Goal: Transaction & Acquisition: Purchase product/service

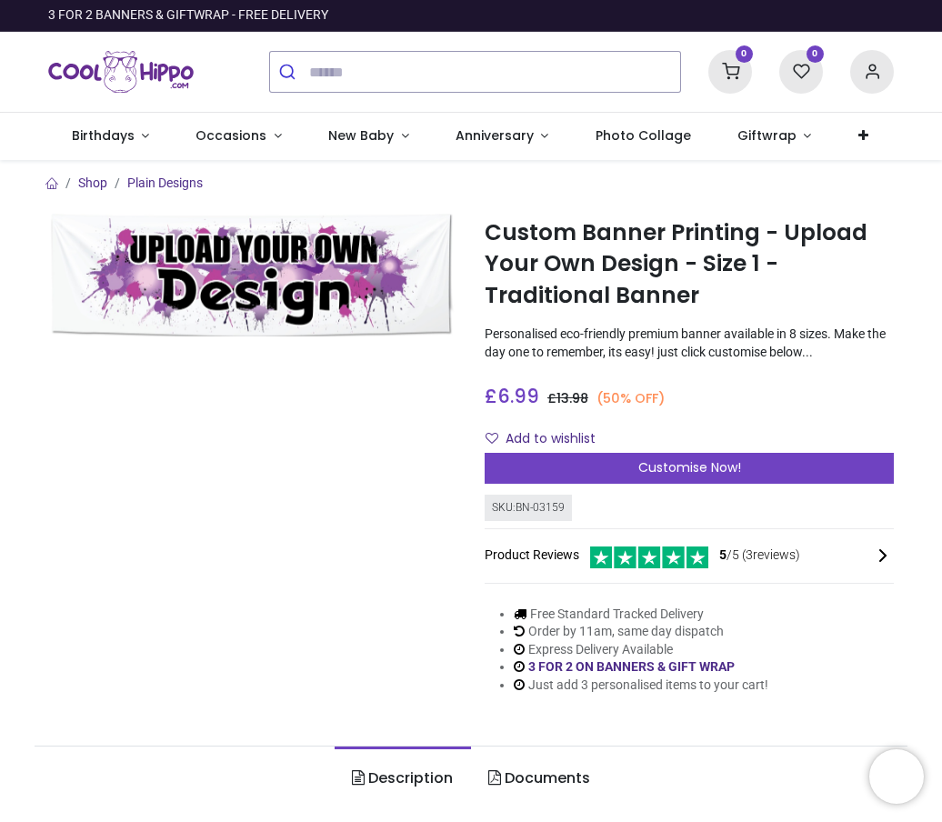
click at [731, 472] on span "Customise Now!" at bounding box center [689, 467] width 103 height 18
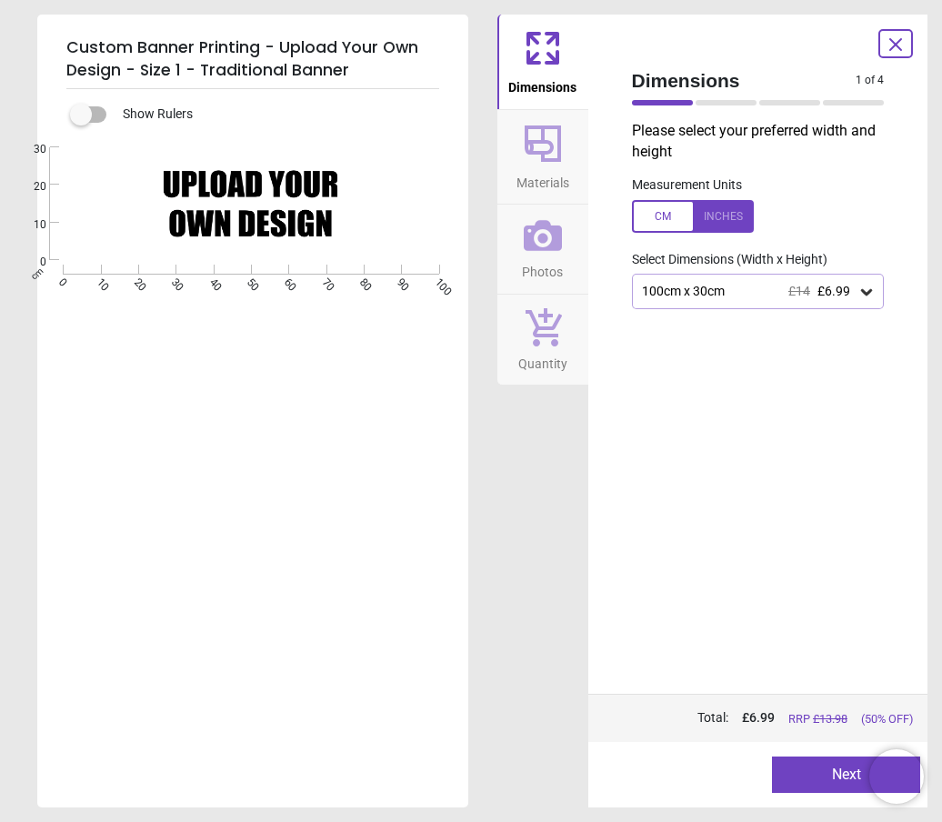
click at [670, 214] on div at bounding box center [693, 216] width 122 height 33
click at [867, 294] on icon at bounding box center [866, 292] width 18 height 18
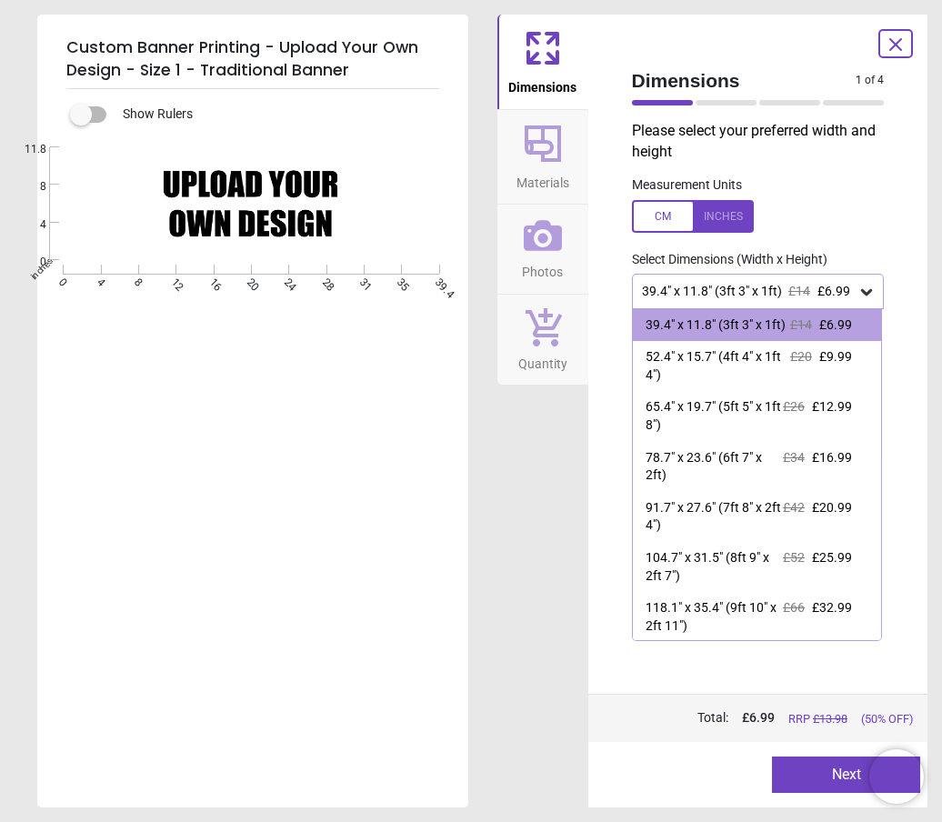
click at [717, 215] on div at bounding box center [693, 216] width 122 height 33
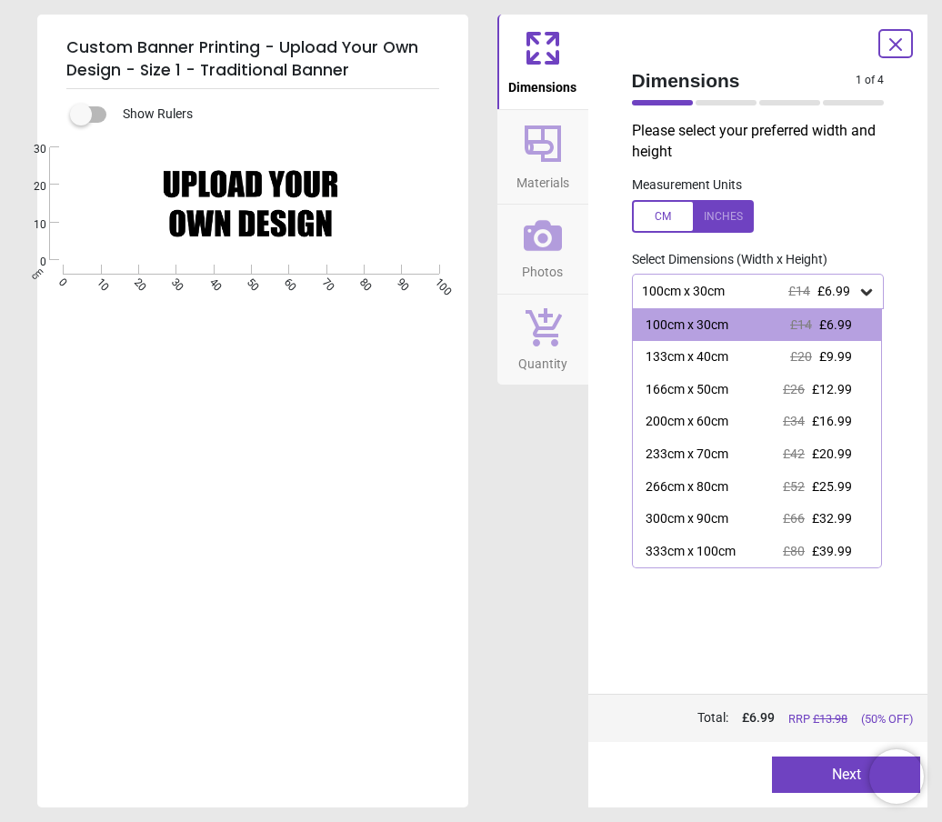
click at [752, 357] on div "133cm x 40cm £20 £9.99" at bounding box center [757, 357] width 249 height 33
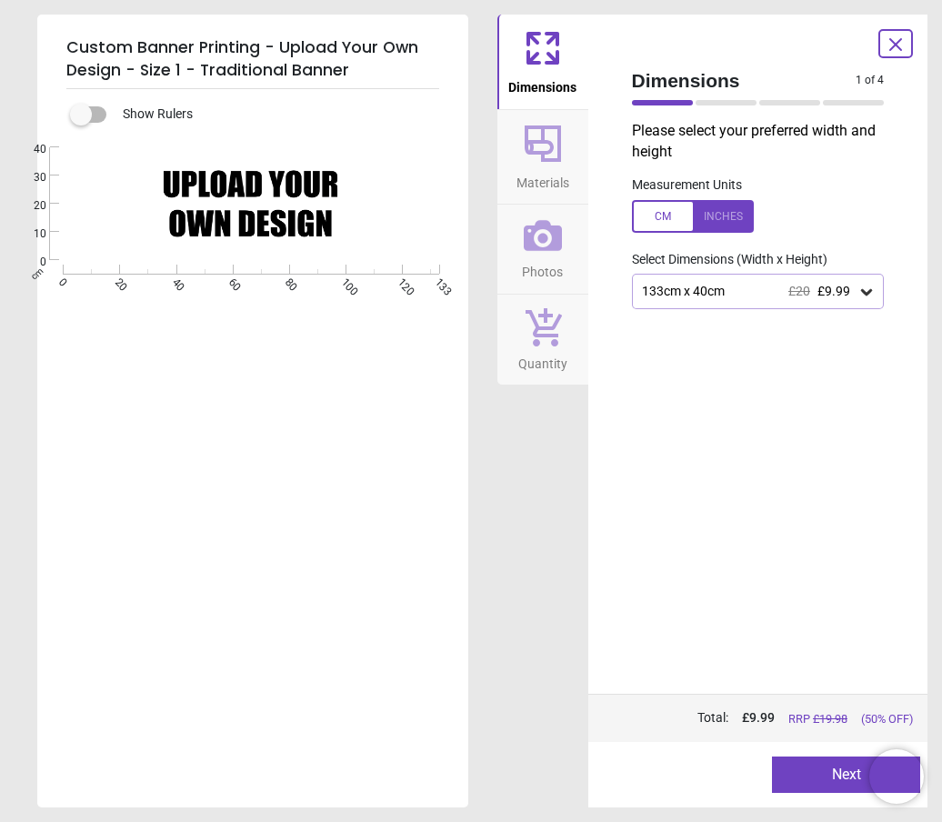
click at [524, 507] on div "Dimensions Materials Photos Quantity" at bounding box center [542, 411] width 91 height 792
click at [818, 773] on button "Next" at bounding box center [846, 774] width 148 height 36
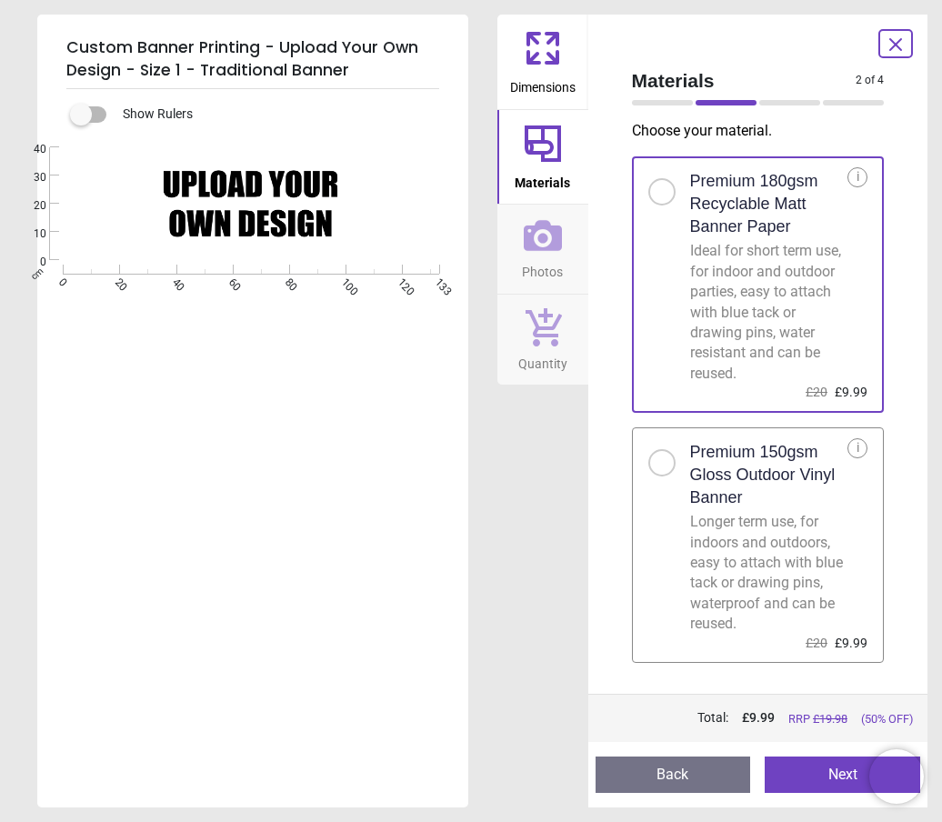
click at [841, 465] on h2 "Premium 150gsm Gloss Outdoor Vinyl Banner" at bounding box center [769, 475] width 158 height 69
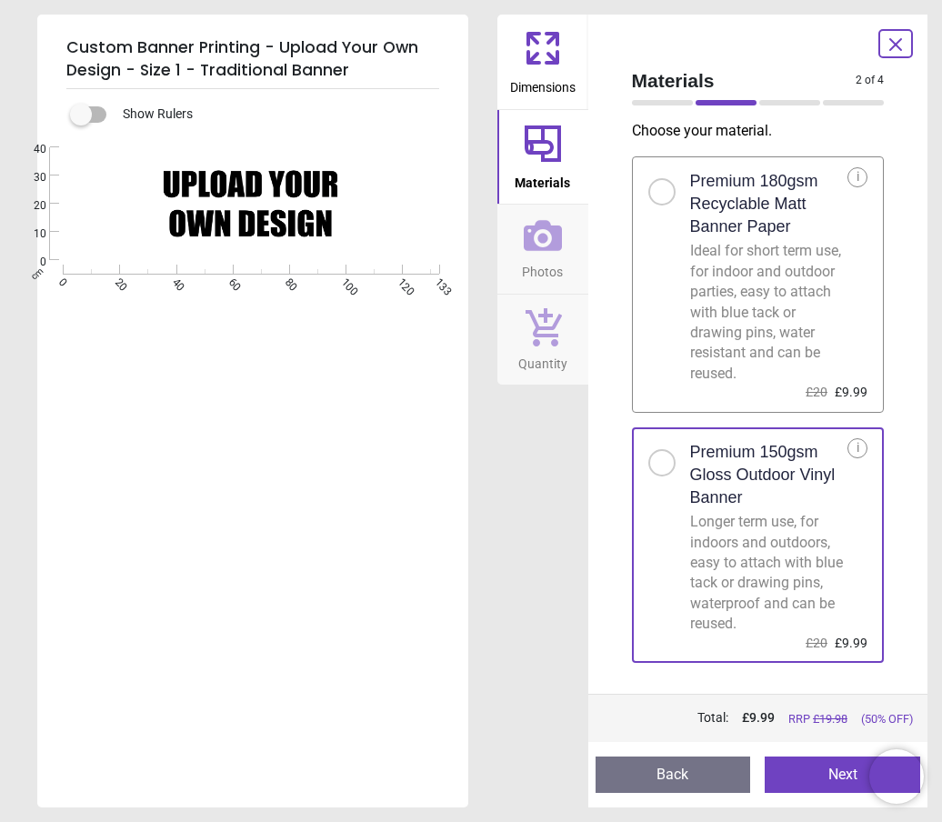
click at [834, 778] on button "Next" at bounding box center [841, 774] width 155 height 36
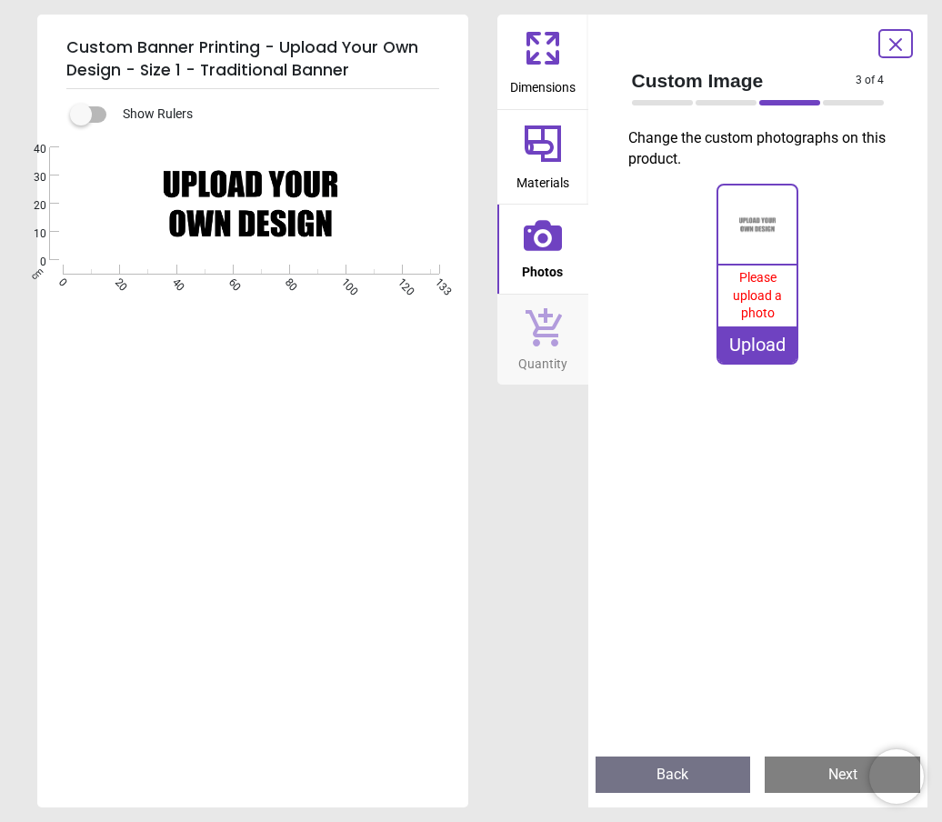
click at [774, 333] on div "Upload" at bounding box center [757, 344] width 78 height 36
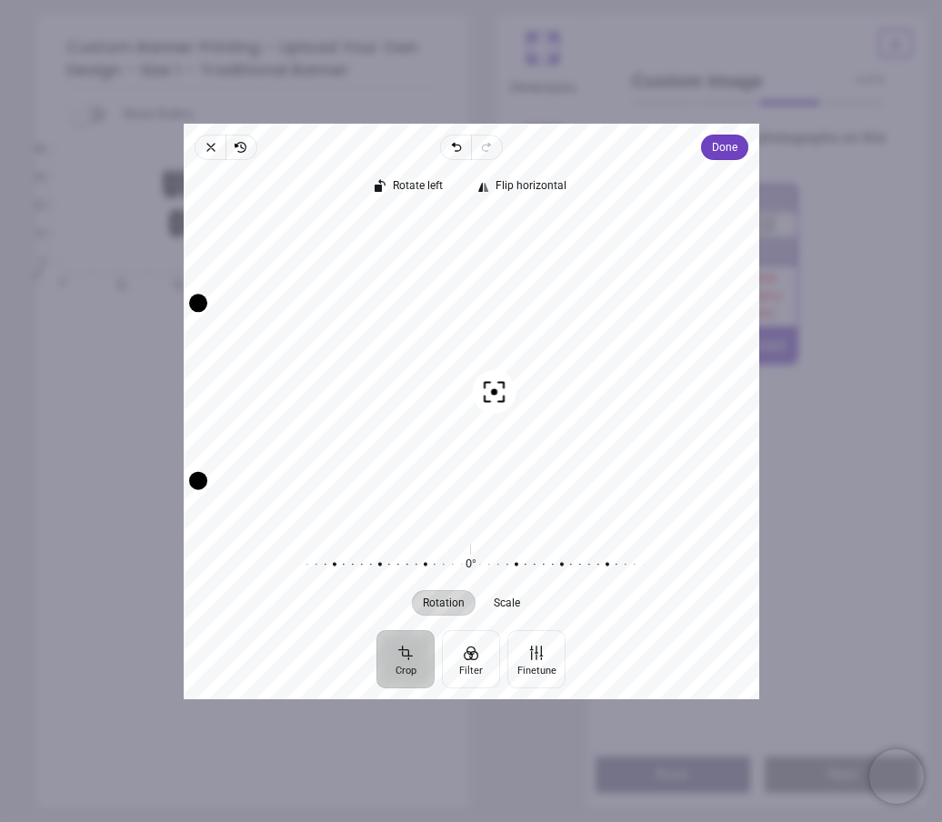
click at [736, 136] on span "Done" at bounding box center [723, 147] width 25 height 22
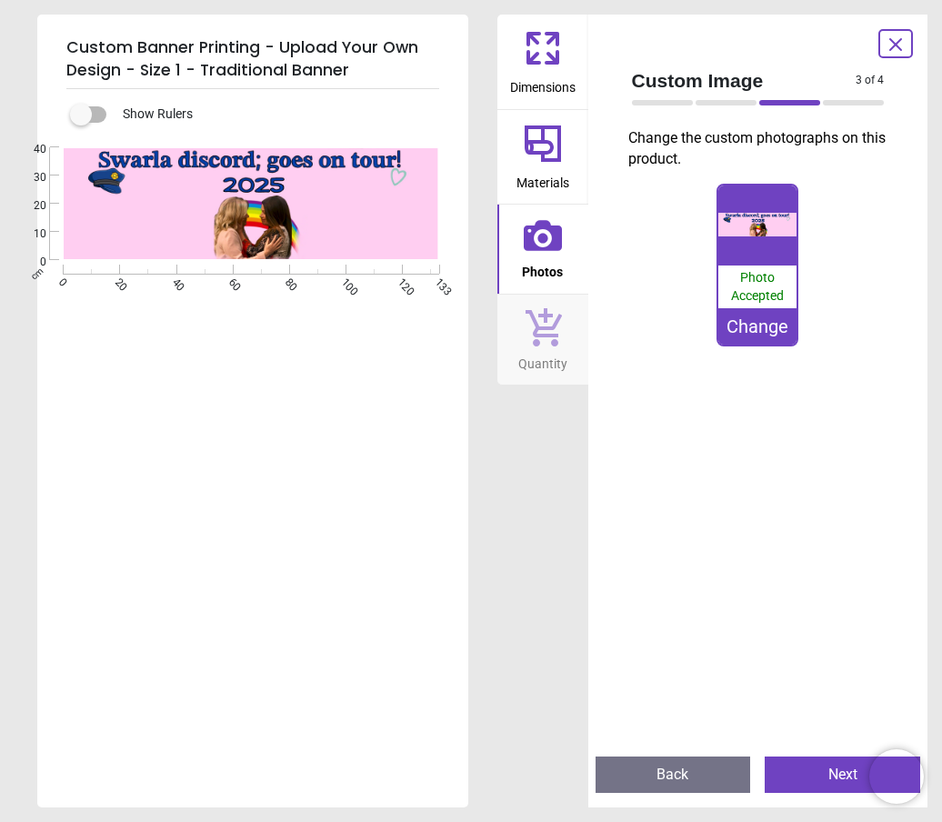
click at [547, 44] on icon at bounding box center [551, 39] width 11 height 11
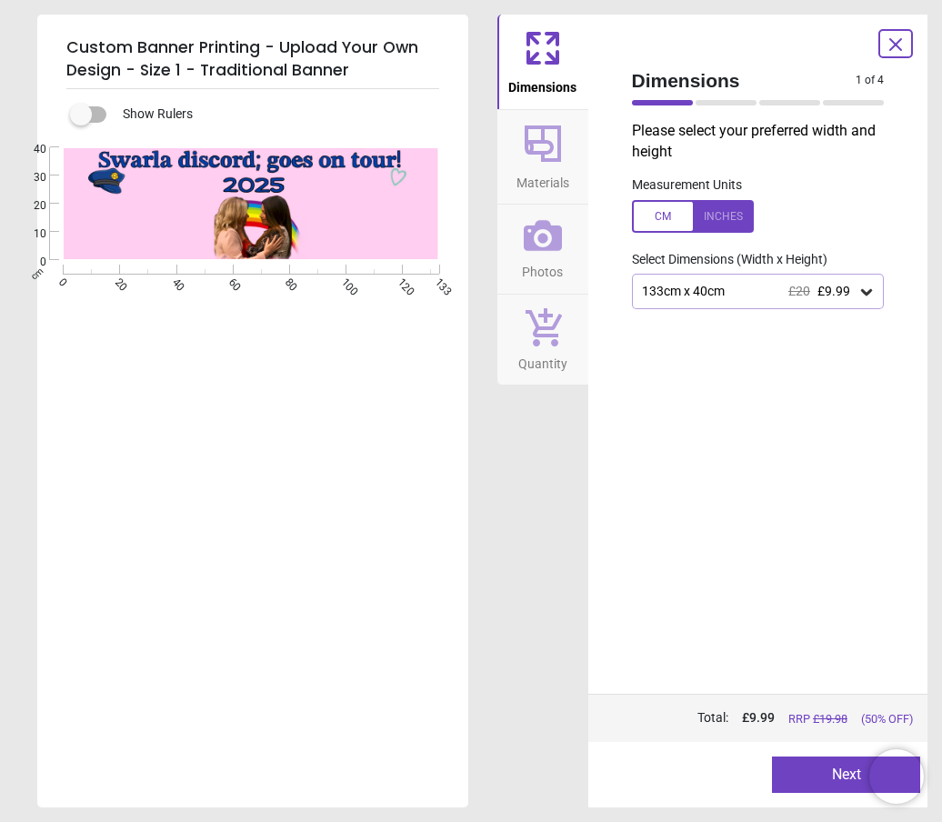
click at [869, 292] on icon at bounding box center [866, 292] width 18 height 18
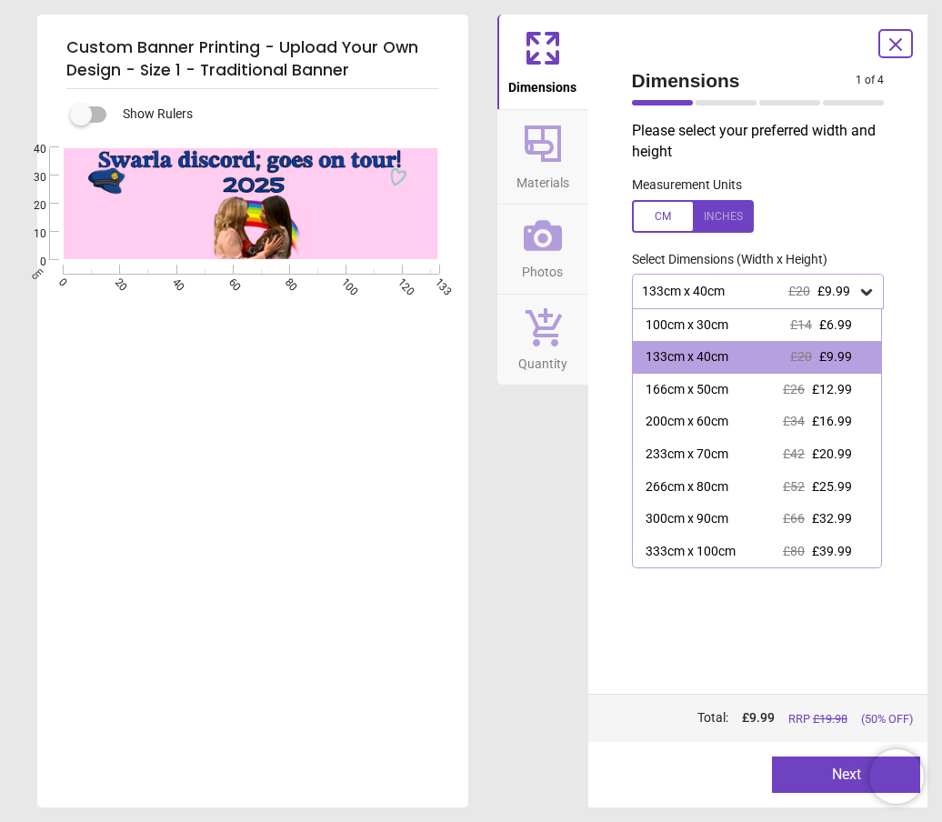
click at [854, 412] on div "200cm x 60cm £34 £16.99" at bounding box center [757, 421] width 249 height 33
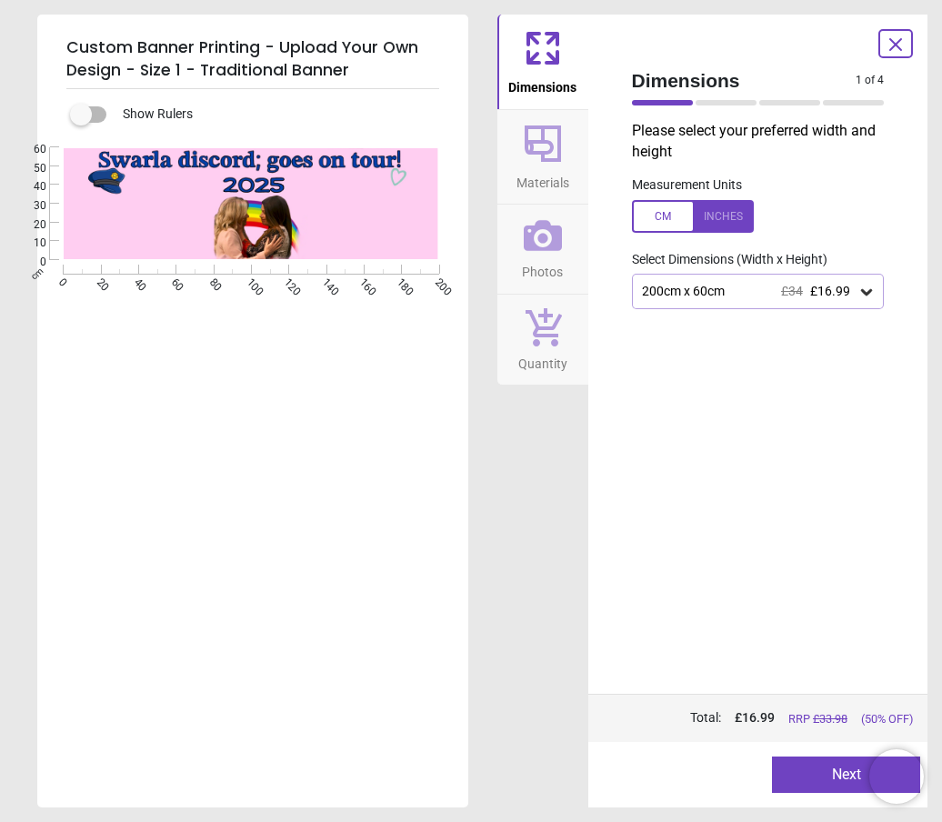
click at [861, 286] on icon at bounding box center [866, 292] width 18 height 18
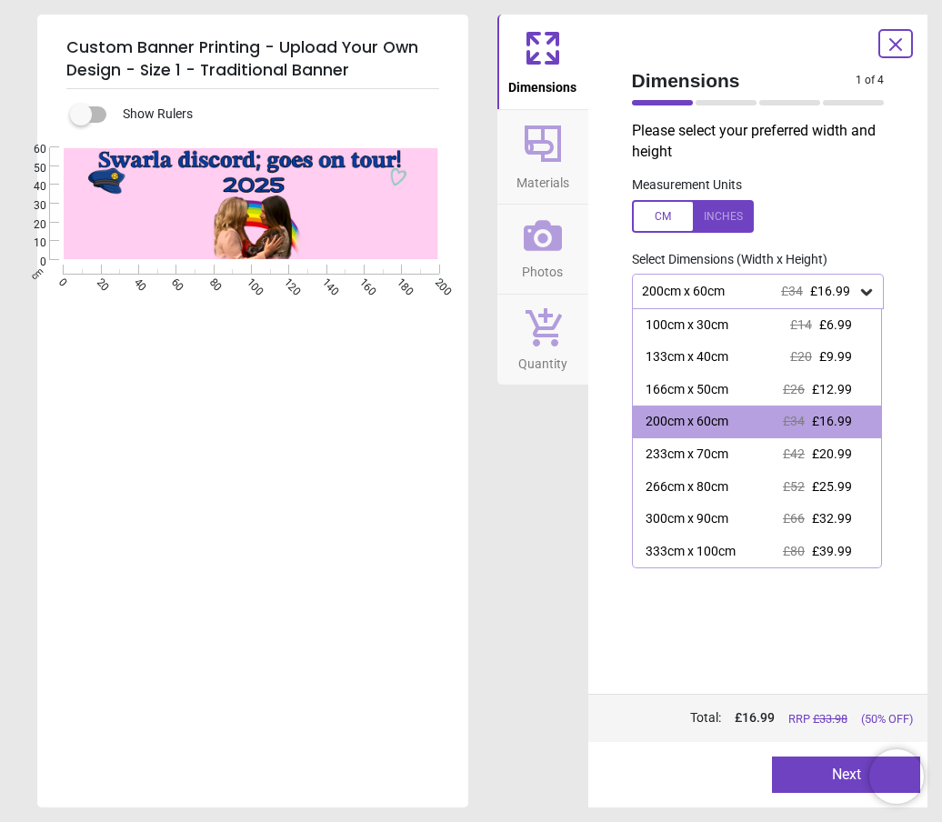
click at [838, 382] on span "£12.99" at bounding box center [832, 389] width 40 height 15
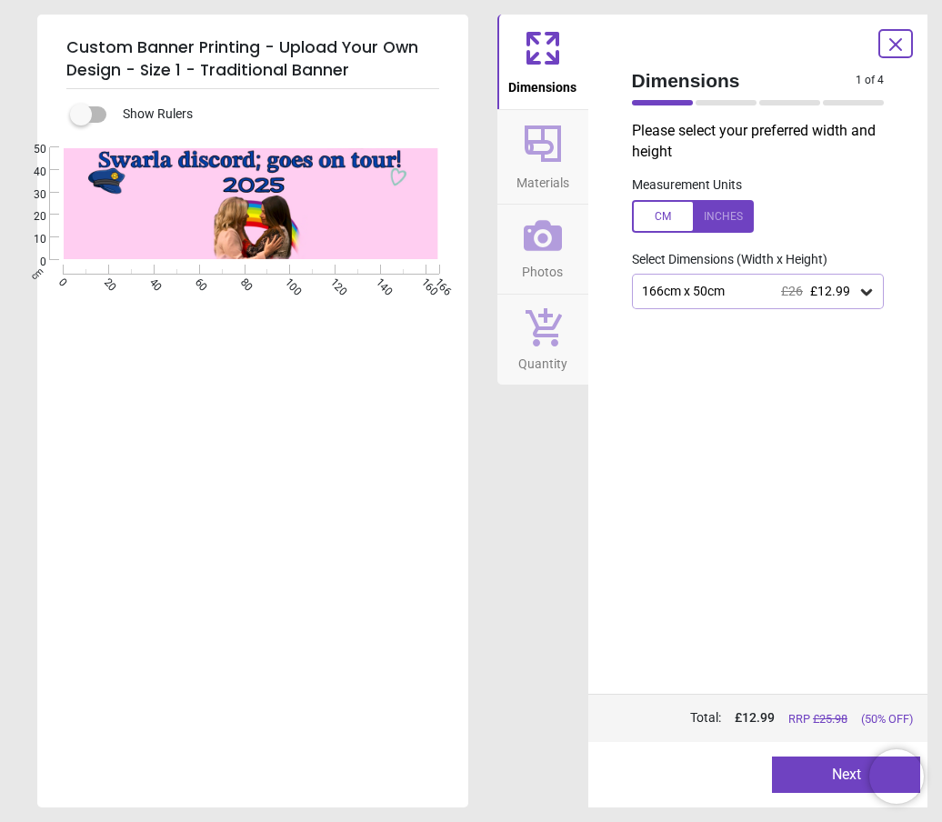
click at [843, 279] on div "166cm x 50cm £26 £12.99" at bounding box center [758, 291] width 253 height 35
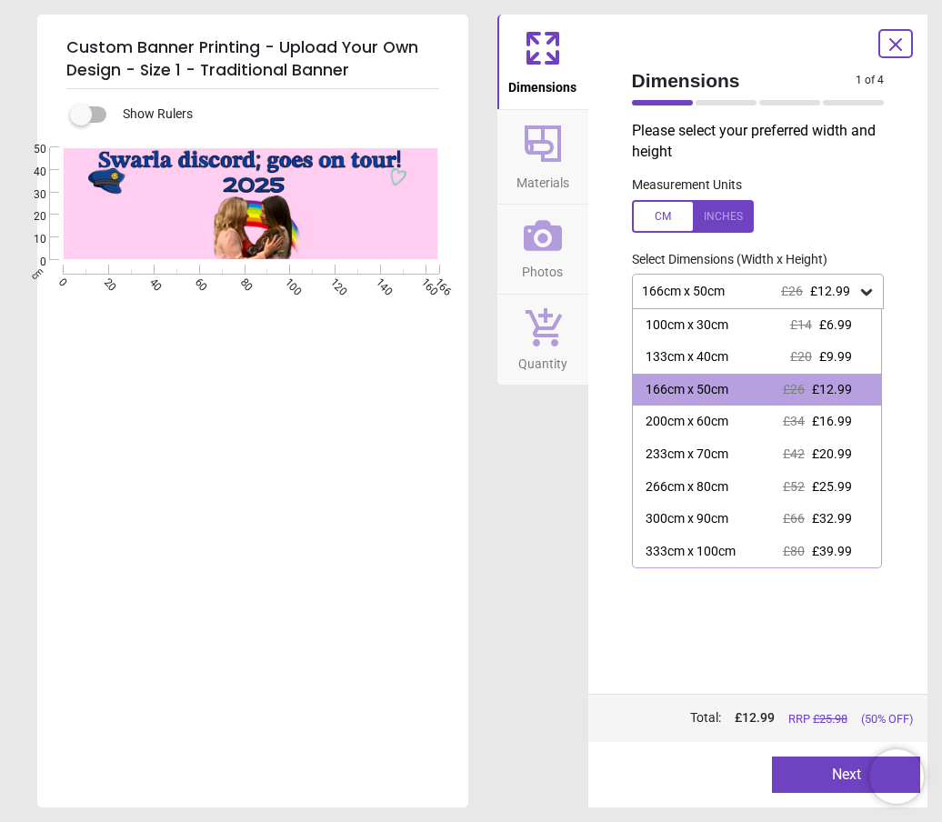
click at [791, 355] on span "£20" at bounding box center [801, 356] width 22 height 15
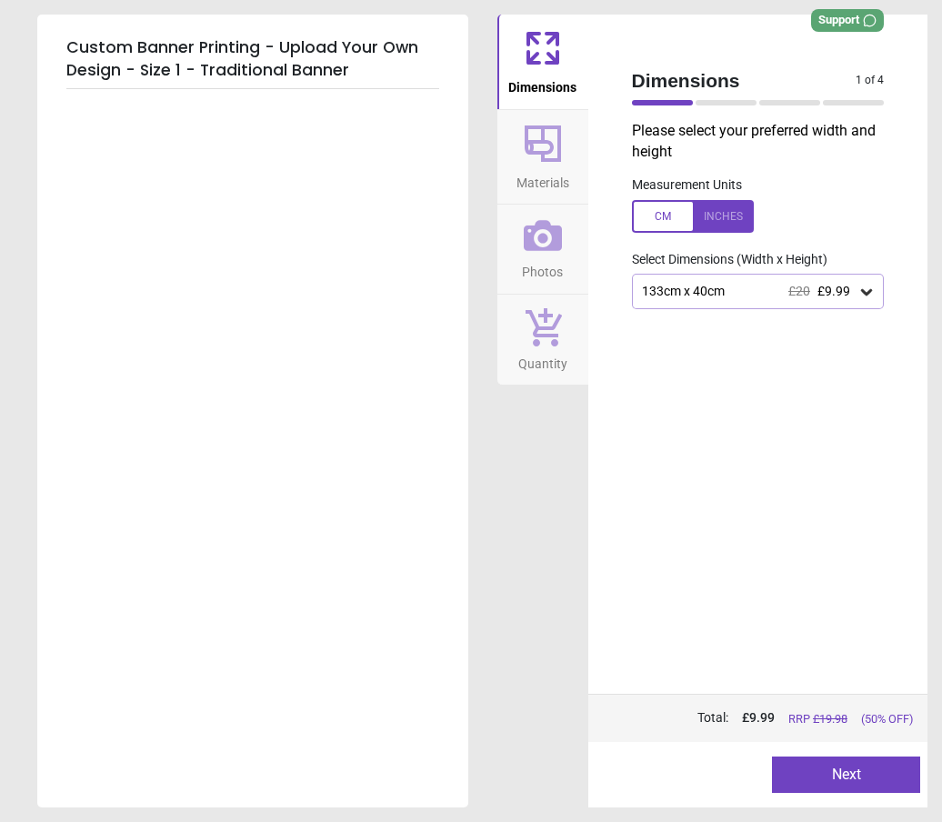
click at [884, 776] on button "Next" at bounding box center [846, 774] width 148 height 36
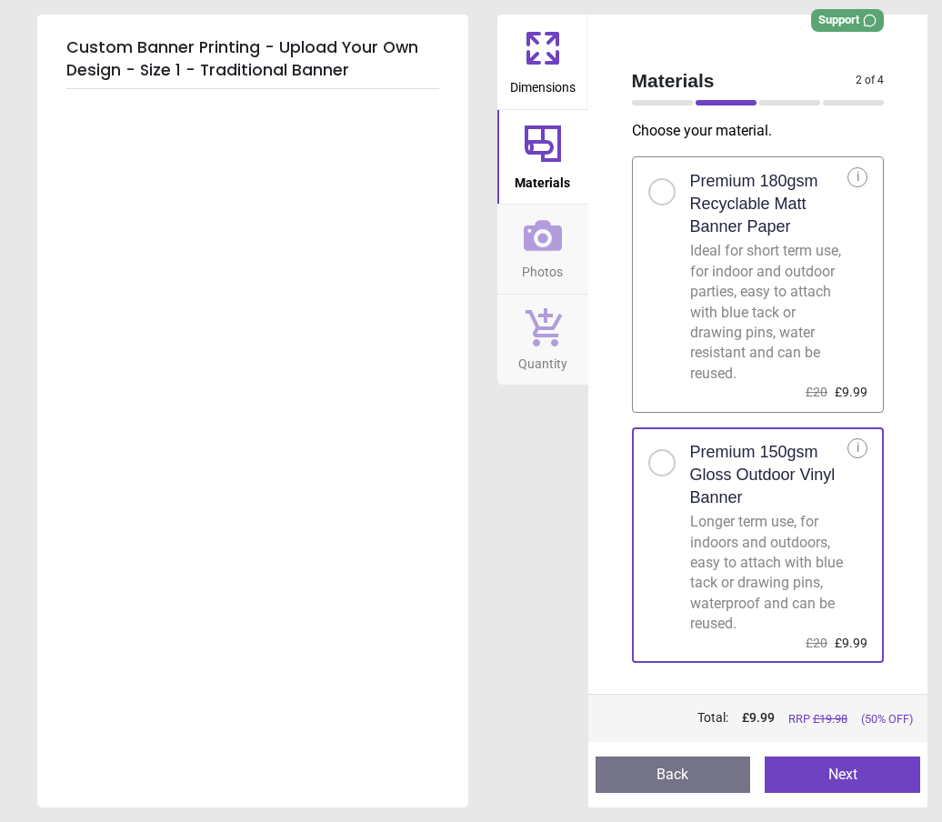
click at [860, 779] on button "Next" at bounding box center [841, 774] width 155 height 36
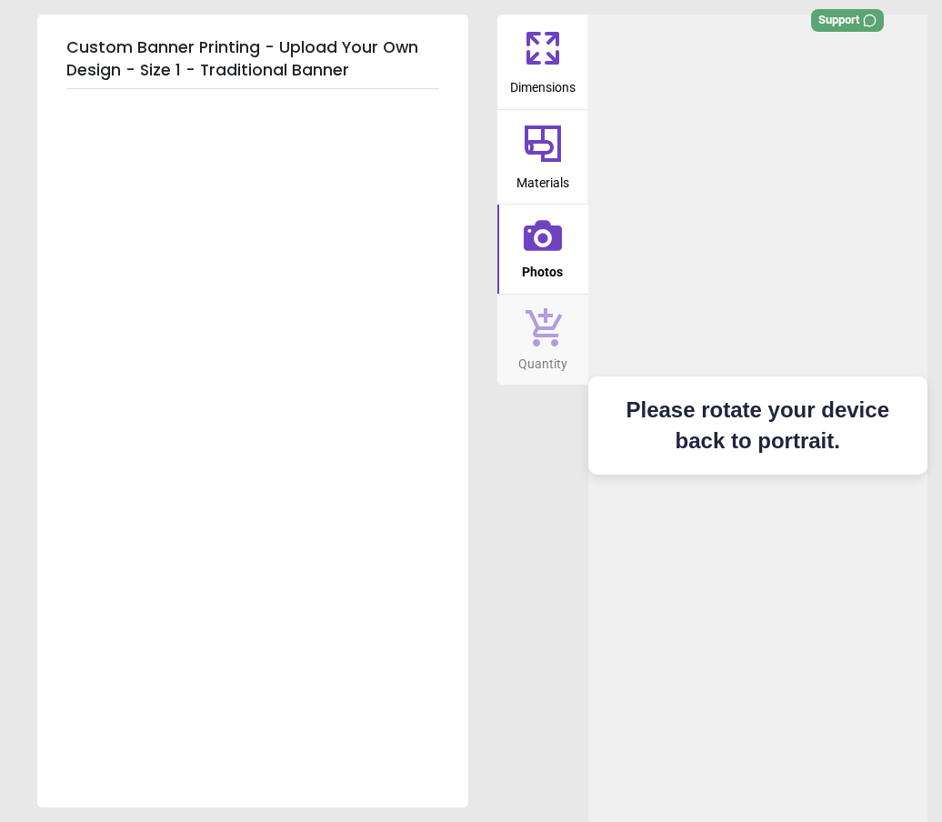
click at [807, 450] on h2 "Please rotate your device back to portrait." at bounding box center [758, 424] width 304 height 61
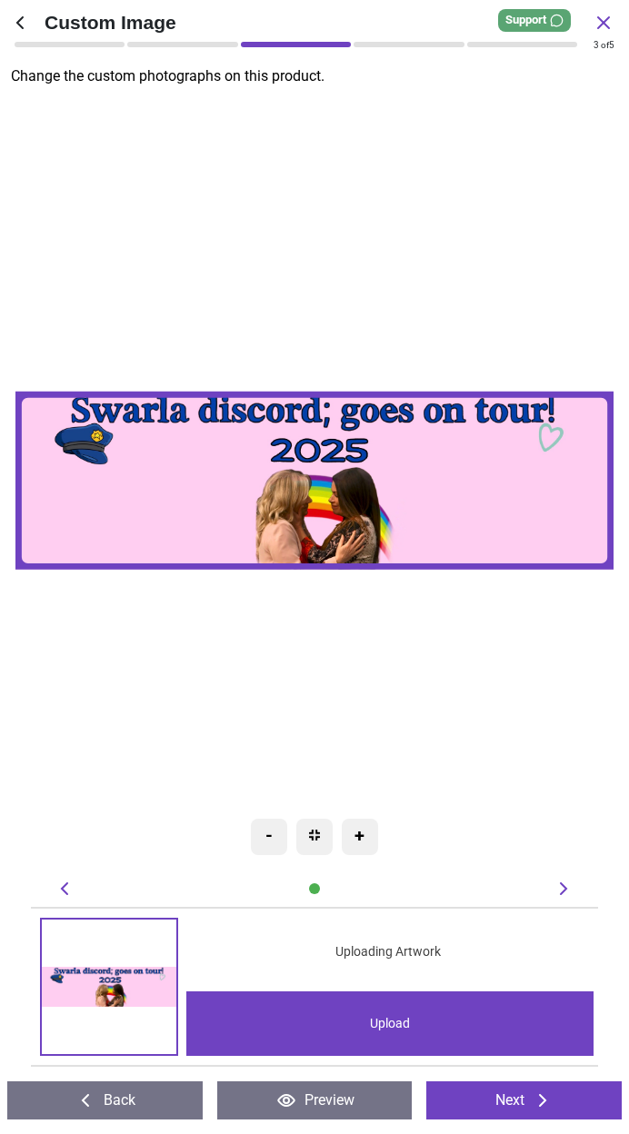
click at [523, 674] on div "Created with Snap null" at bounding box center [315, 481] width 600 height 773
click at [556, 510] on image at bounding box center [314, 481] width 598 height 178
click at [273, 821] on div "-" at bounding box center [269, 837] width 36 height 36
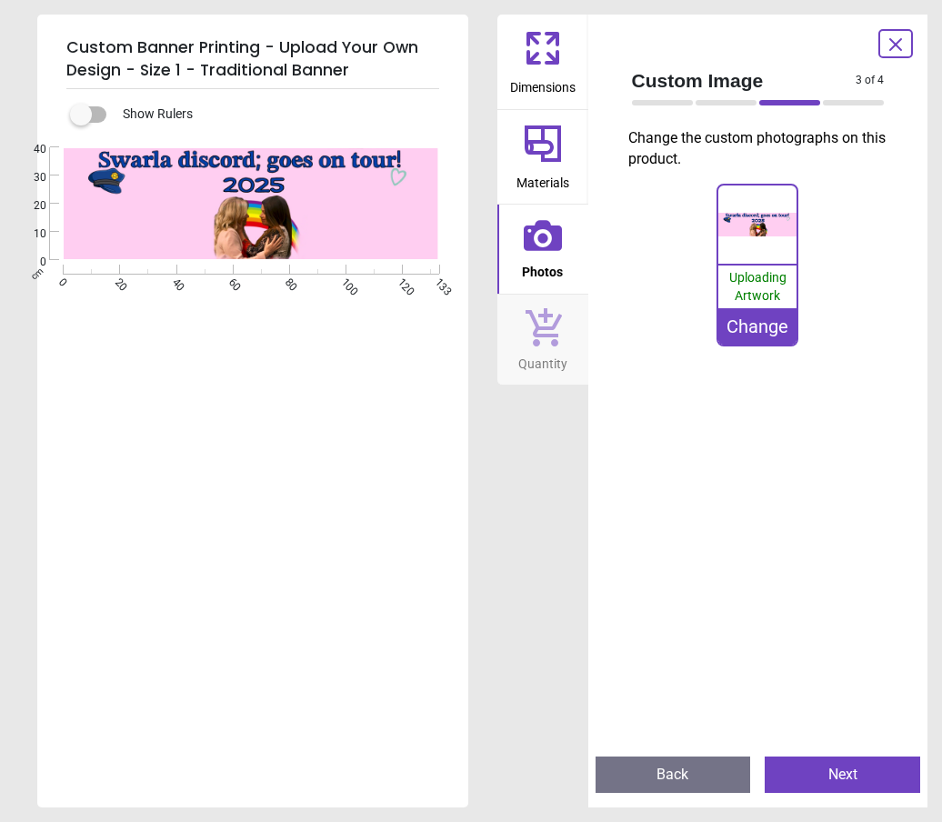
click at [785, 334] on div "Change" at bounding box center [757, 326] width 78 height 36
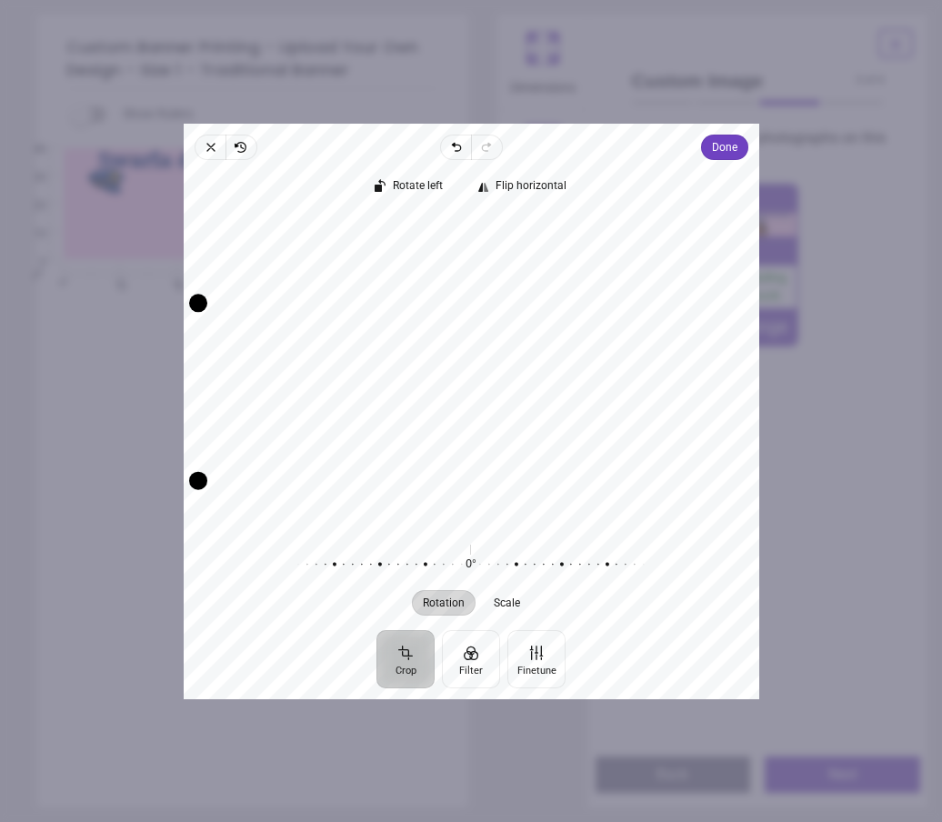
click at [204, 140] on icon "button" at bounding box center [211, 147] width 15 height 15
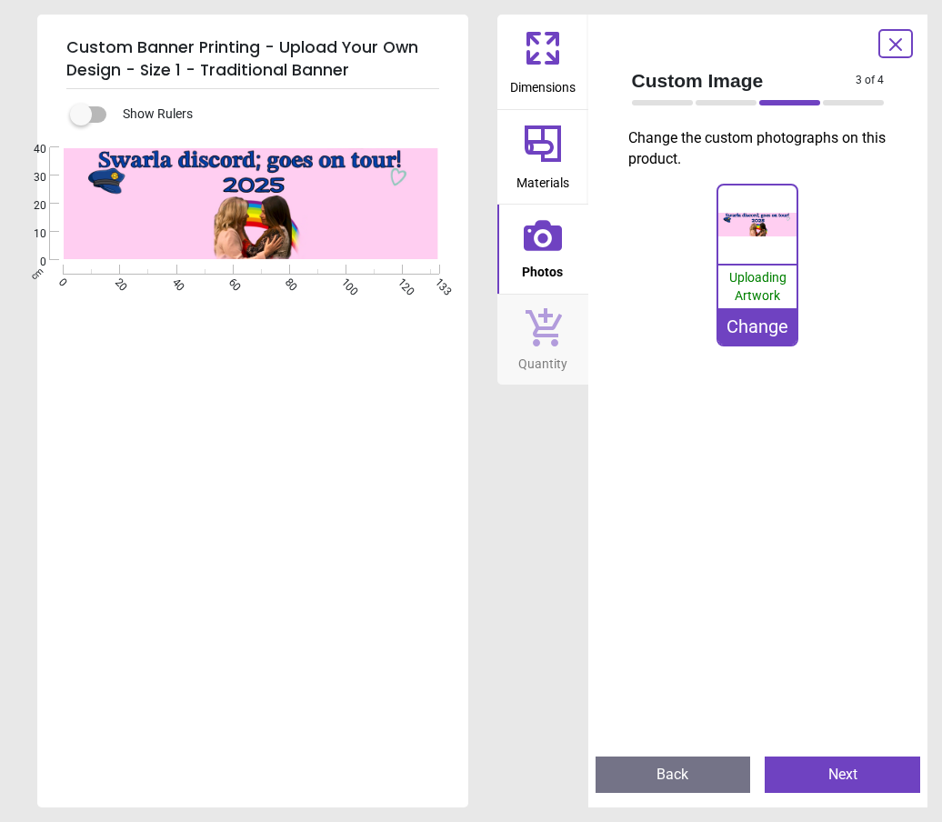
click at [787, 331] on div "Change" at bounding box center [757, 326] width 78 height 36
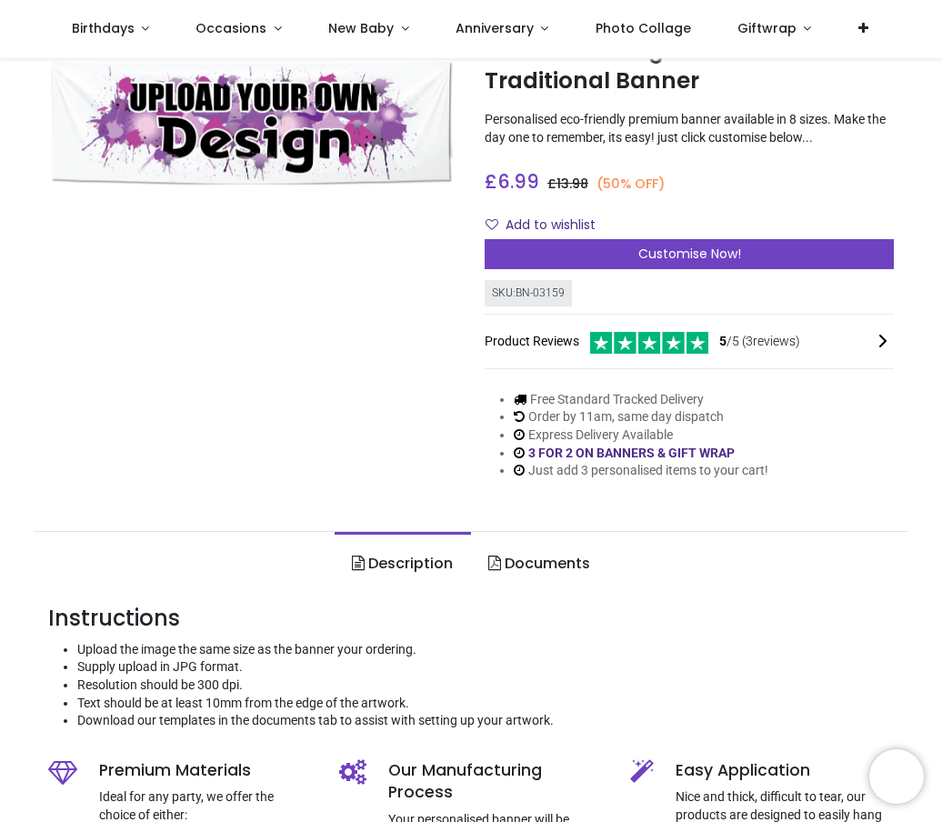
scroll to position [121, 0]
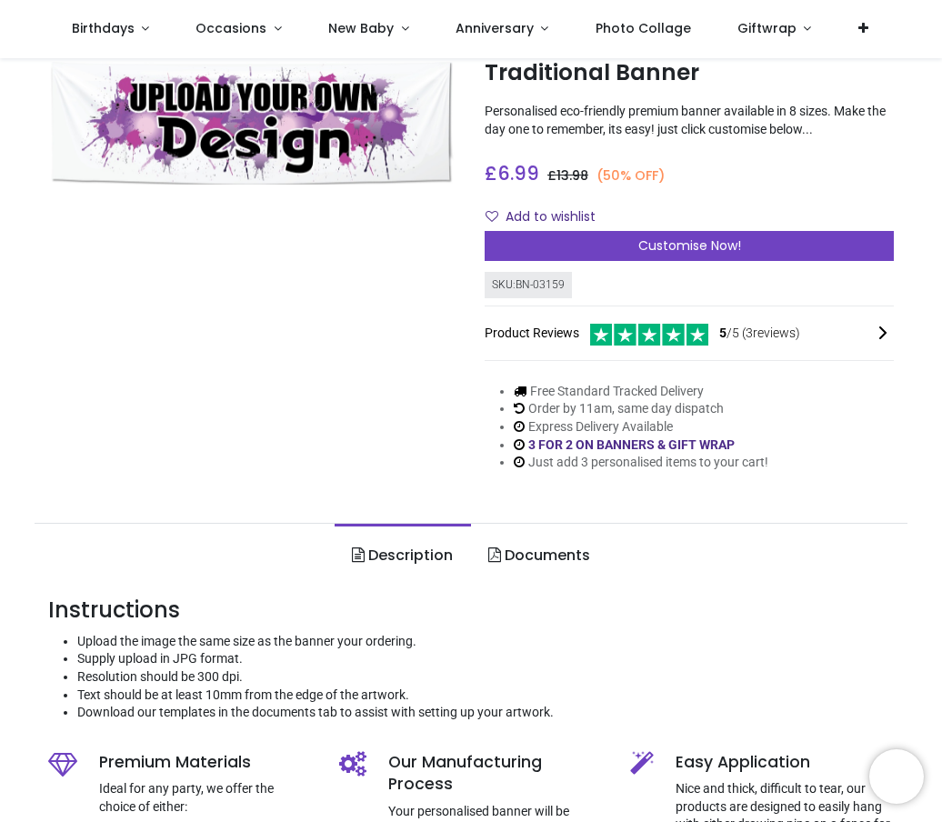
click at [819, 251] on div "Customise Now!" at bounding box center [688, 246] width 409 height 31
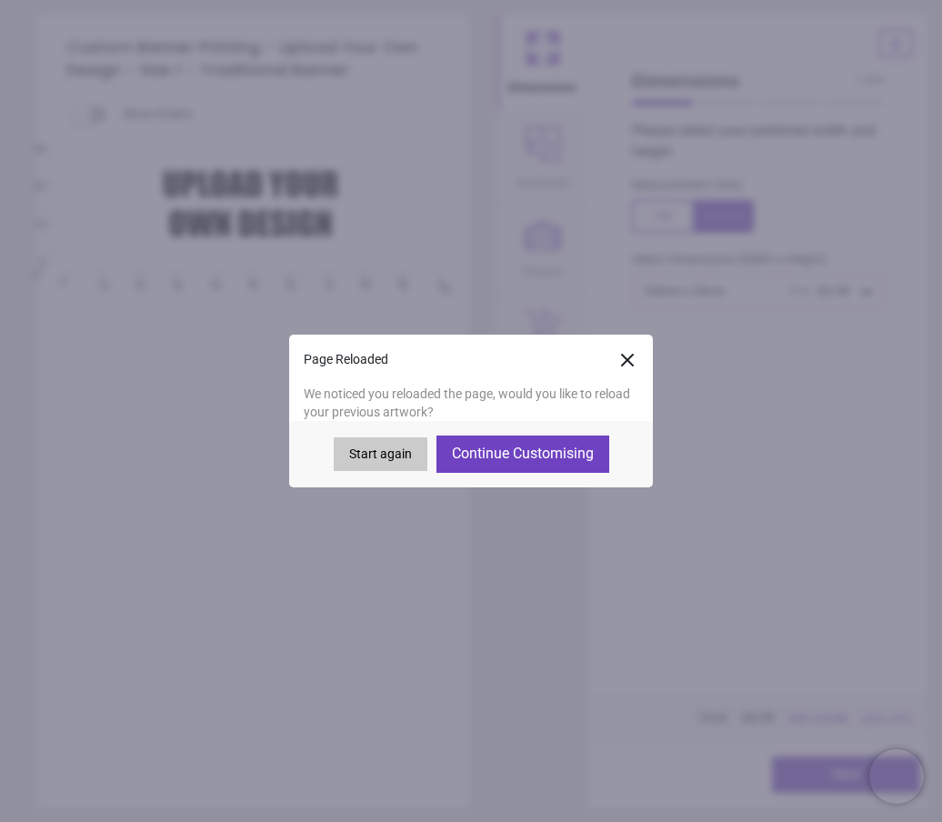
click at [582, 449] on button "Continue Customising" at bounding box center [522, 453] width 173 height 36
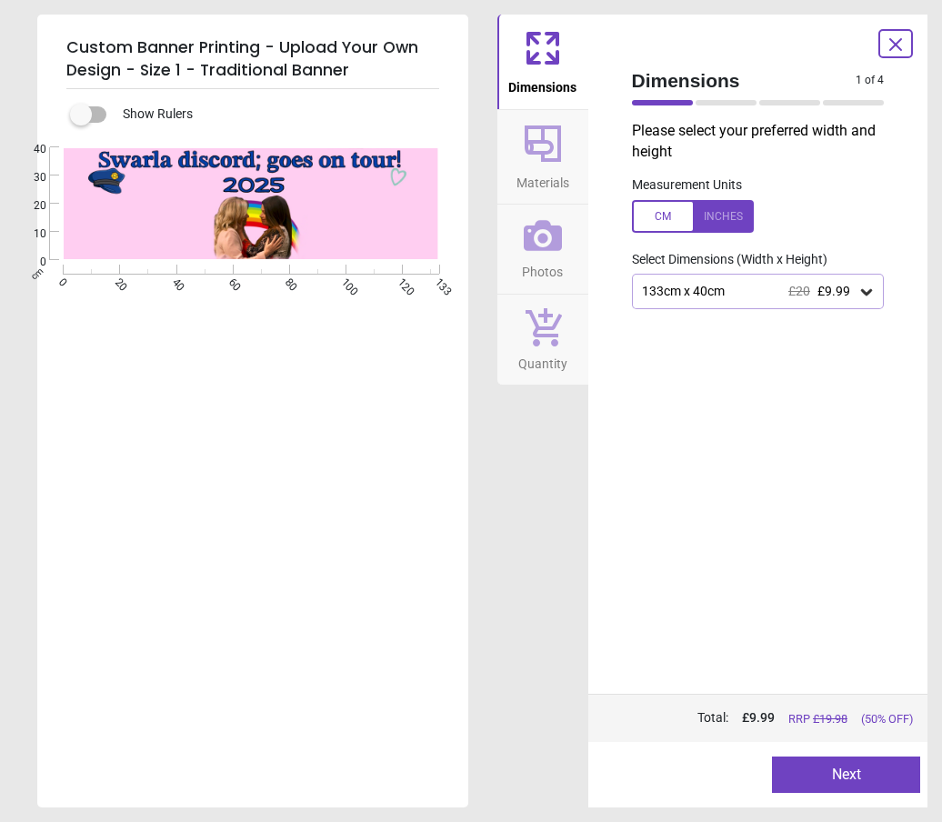
click at [406, 220] on div "Created with Snap null" at bounding box center [250, 203] width 427 height 113
click at [828, 288] on span "£9.99" at bounding box center [833, 291] width 33 height 15
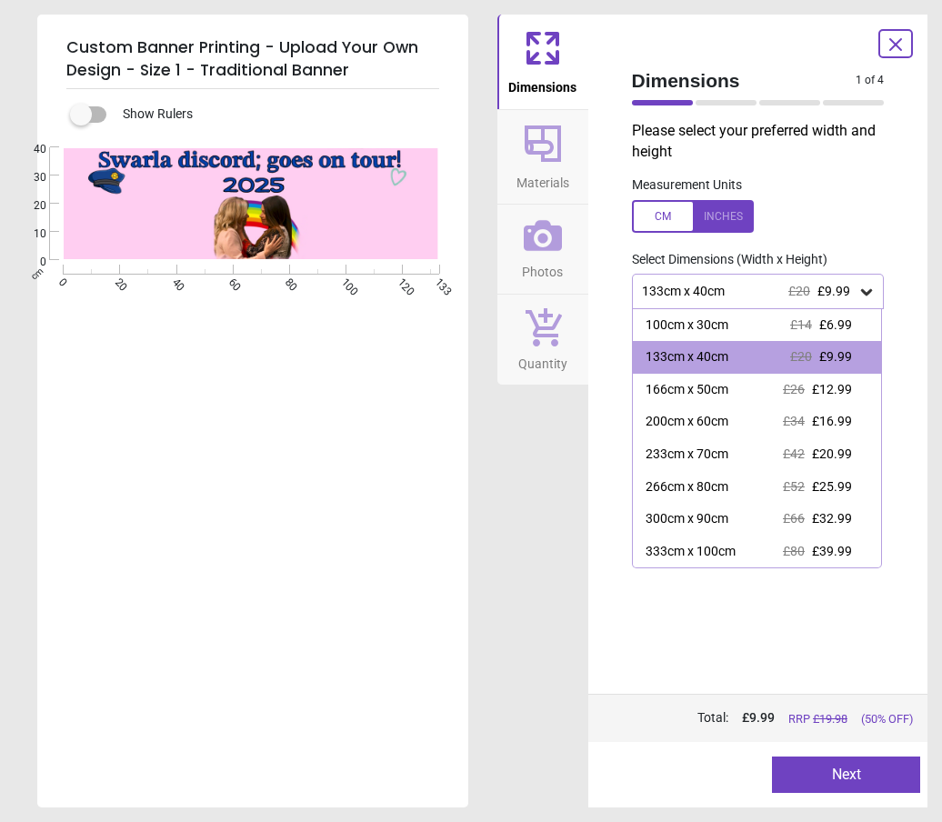
click at [852, 780] on button "Next" at bounding box center [846, 774] width 148 height 36
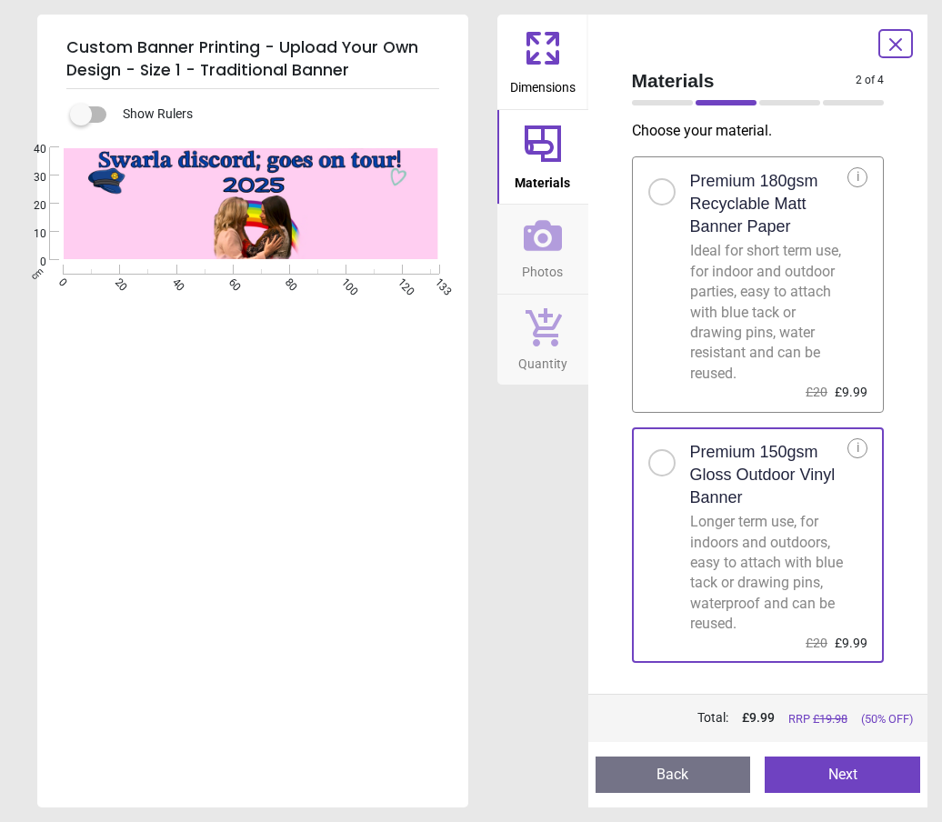
click at [532, 79] on span "Dimensions" at bounding box center [542, 83] width 65 height 27
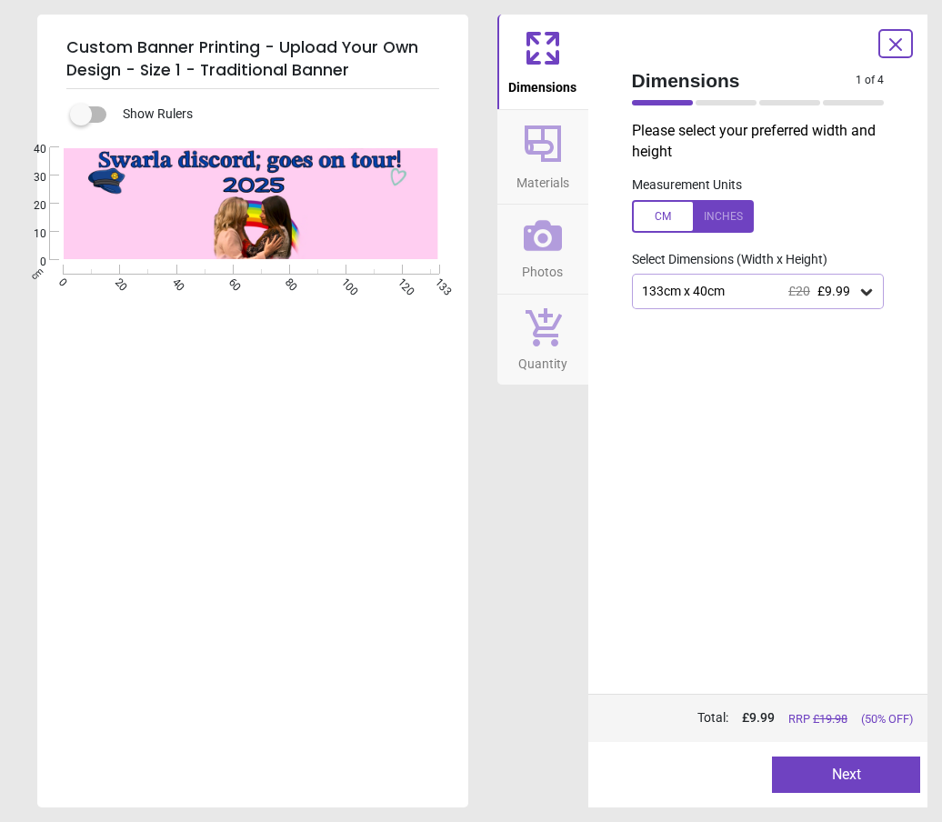
click at [798, 294] on span "£20" at bounding box center [799, 291] width 22 height 15
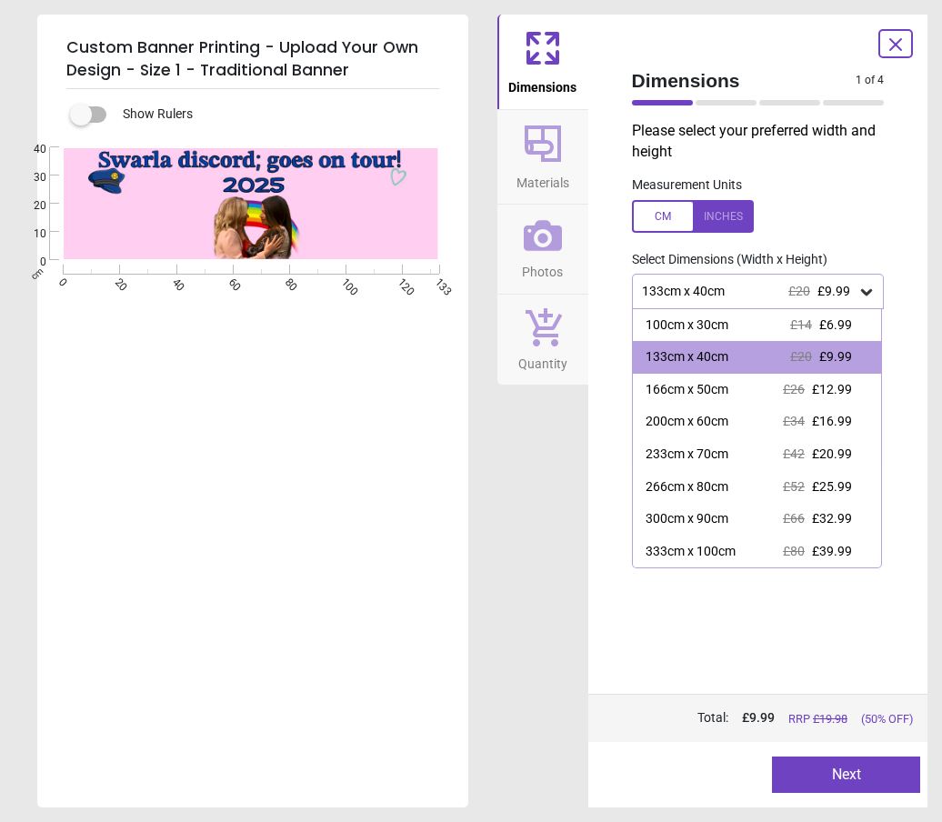
click at [789, 391] on span "£26" at bounding box center [793, 389] width 22 height 15
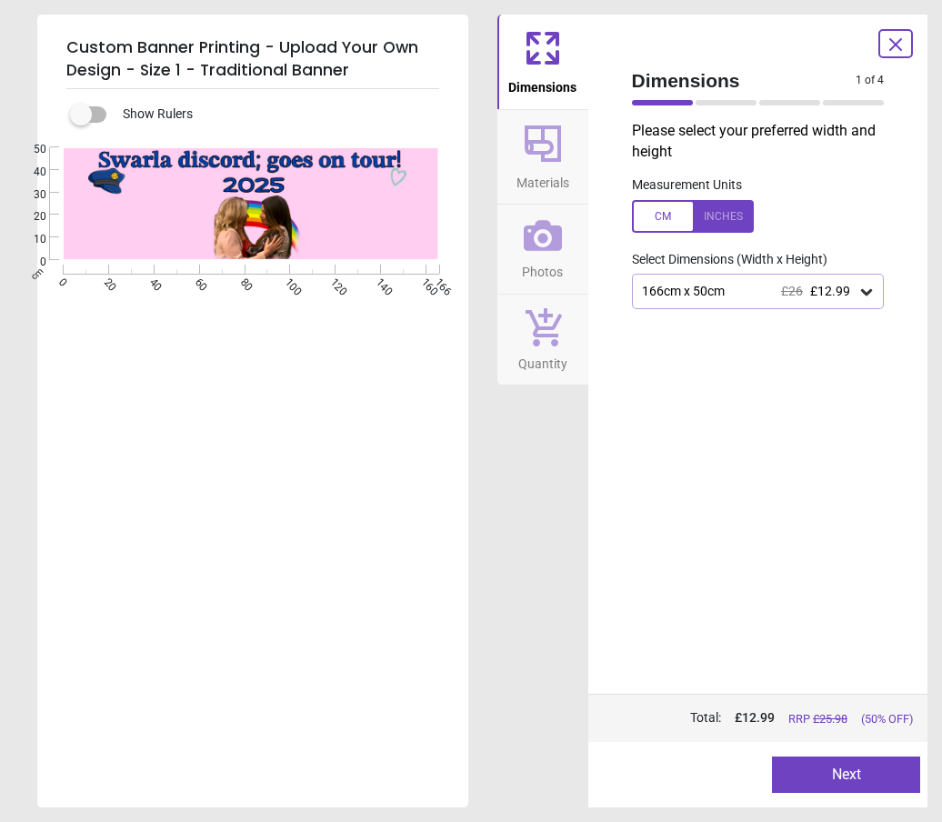
click at [874, 772] on button "Next" at bounding box center [846, 774] width 148 height 36
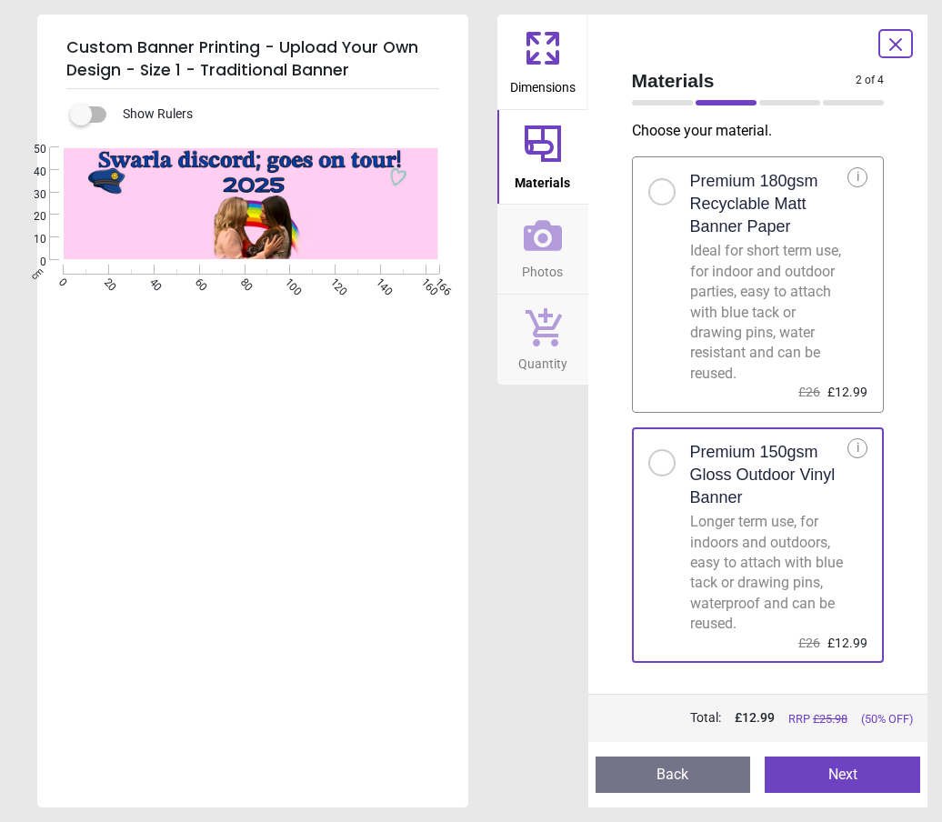
click at [871, 774] on button "Next" at bounding box center [841, 774] width 155 height 36
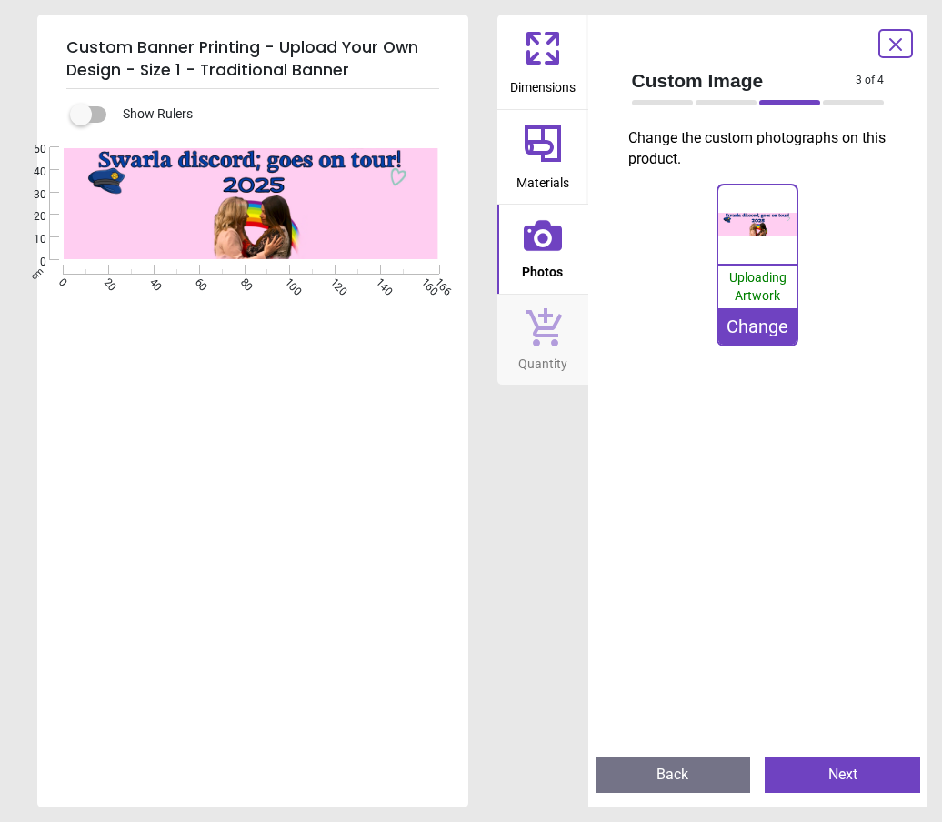
click at [765, 334] on div "Change" at bounding box center [757, 326] width 78 height 36
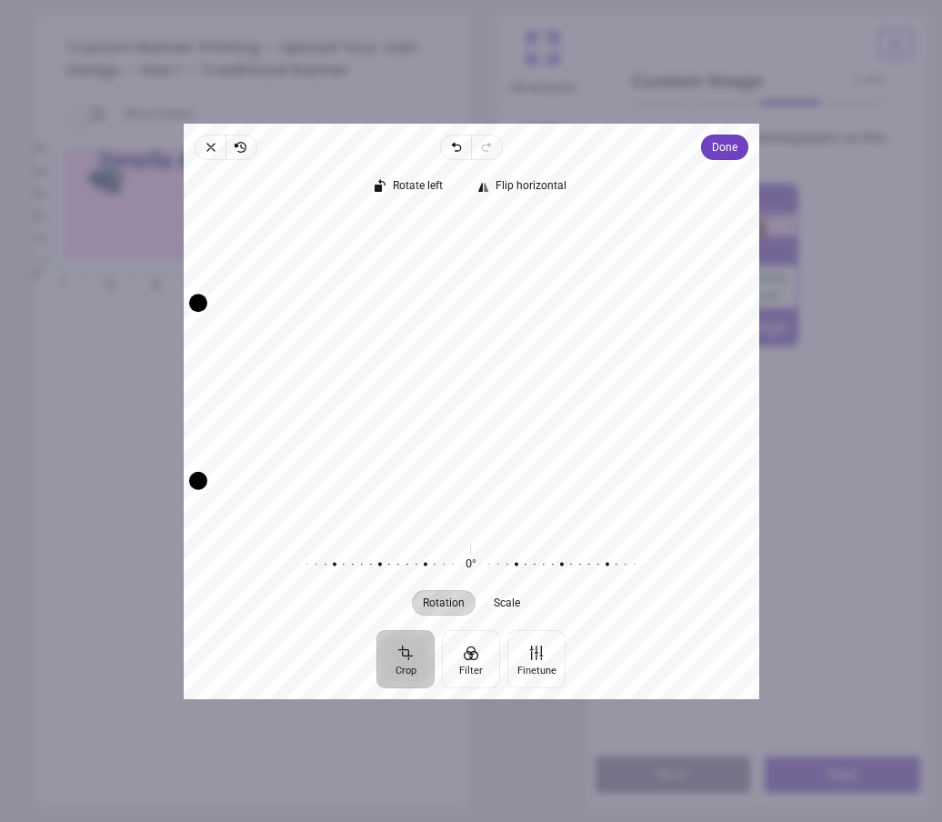
click at [736, 136] on span "Done" at bounding box center [723, 147] width 25 height 22
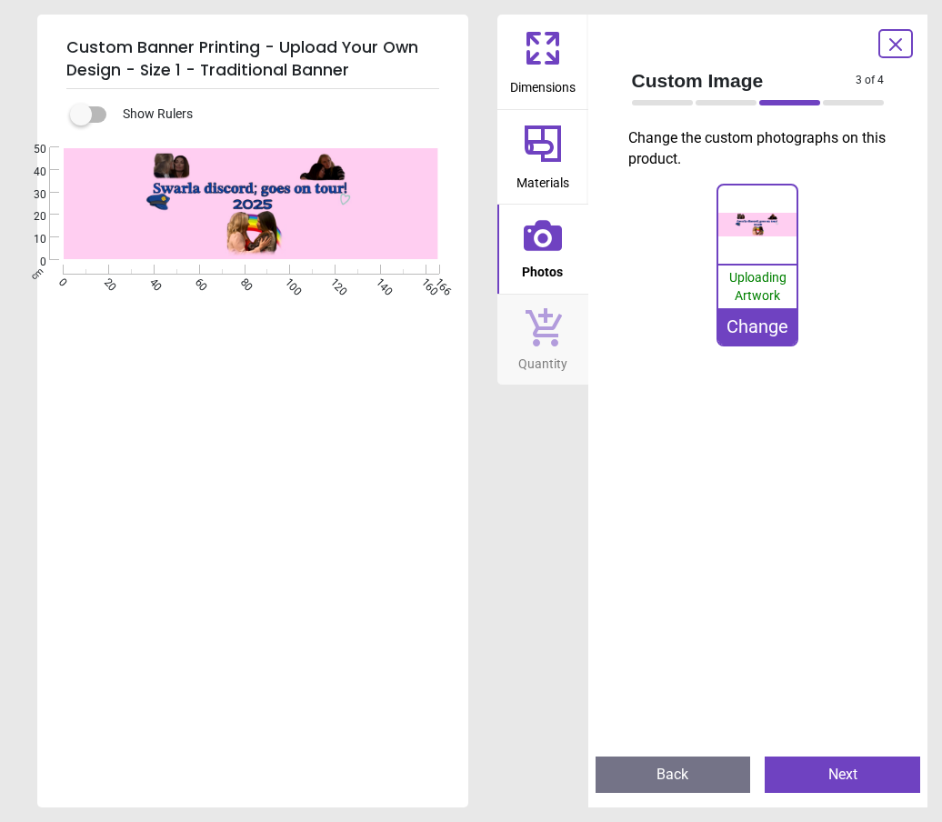
click at [773, 331] on div "Change" at bounding box center [757, 326] width 78 height 36
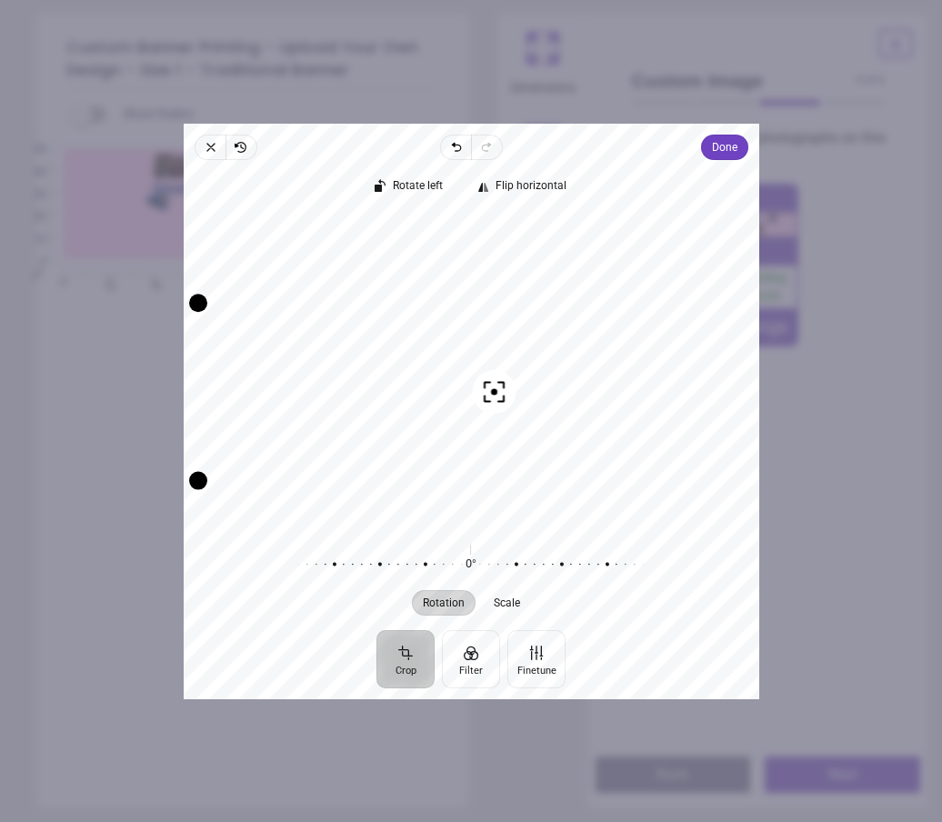
click at [736, 136] on span "Done" at bounding box center [723, 147] width 25 height 22
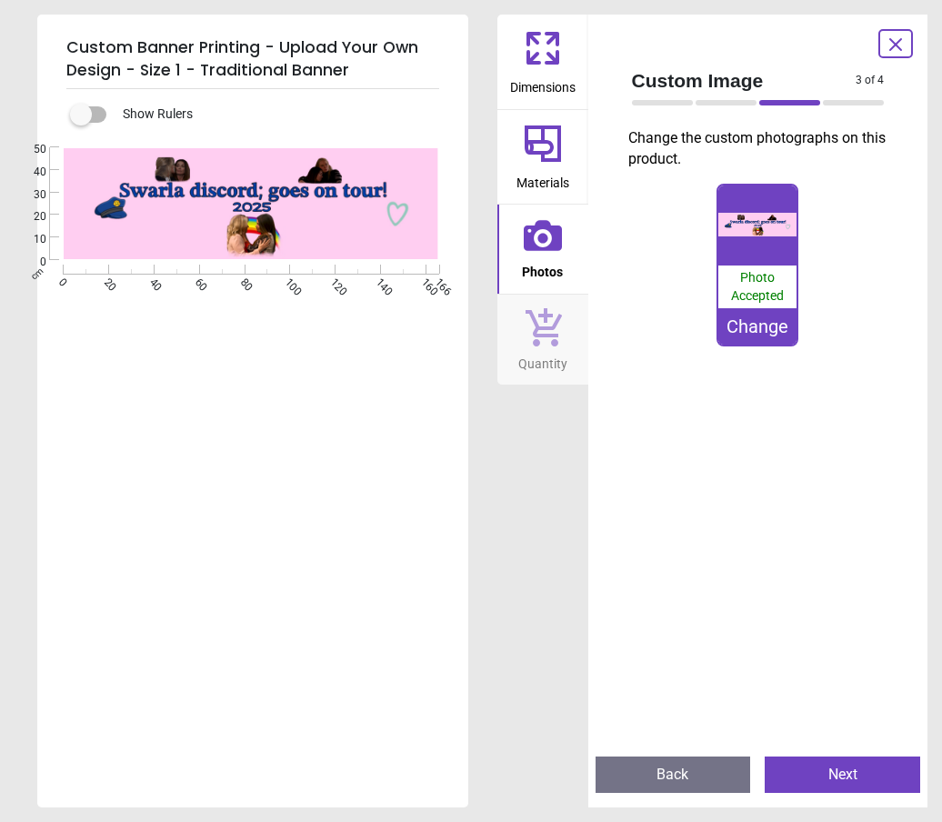
click at [866, 771] on button "Next" at bounding box center [841, 774] width 155 height 36
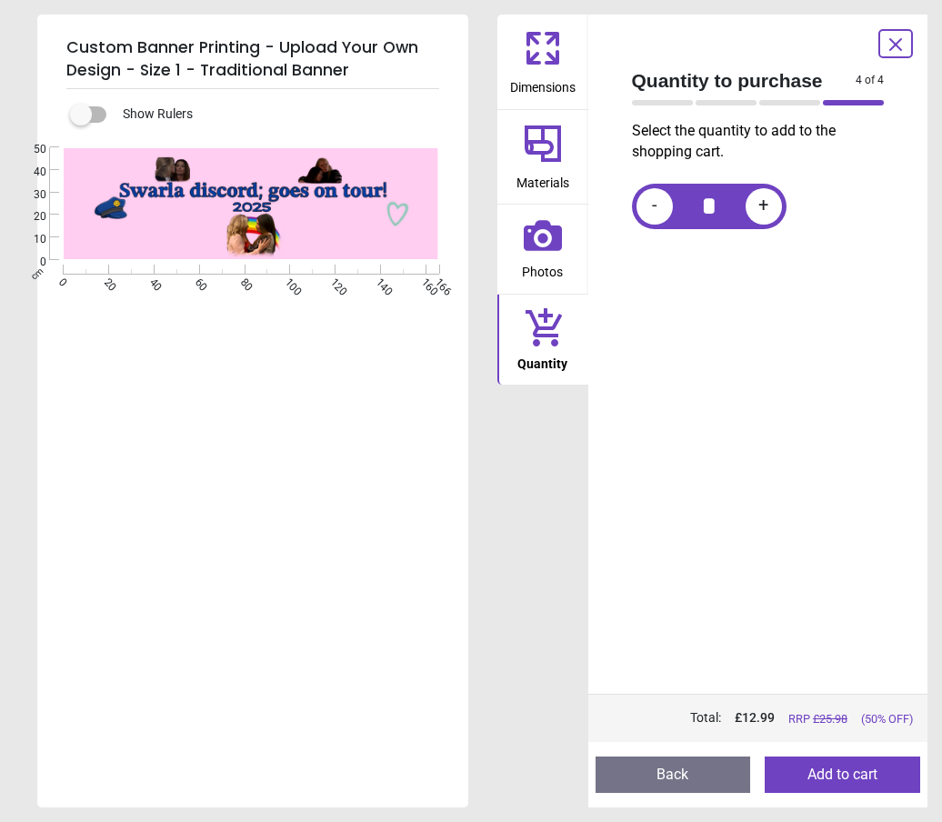
click at [868, 772] on button "Add to cart" at bounding box center [841, 774] width 155 height 36
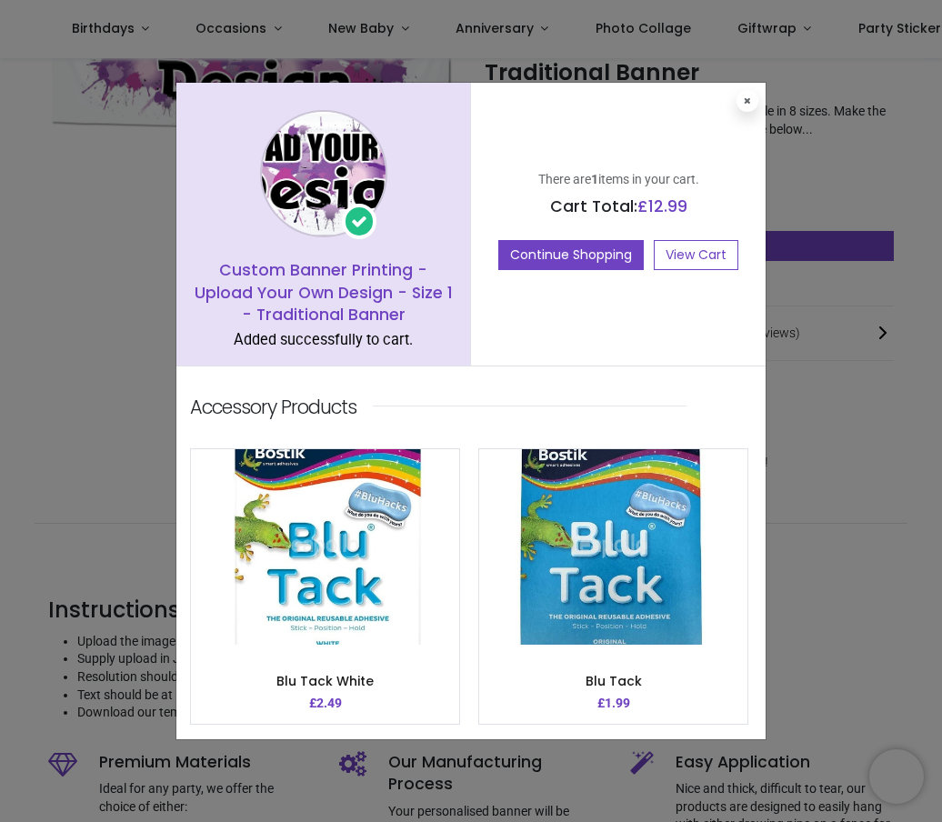
click at [709, 254] on link "View Cart" at bounding box center [695, 255] width 85 height 31
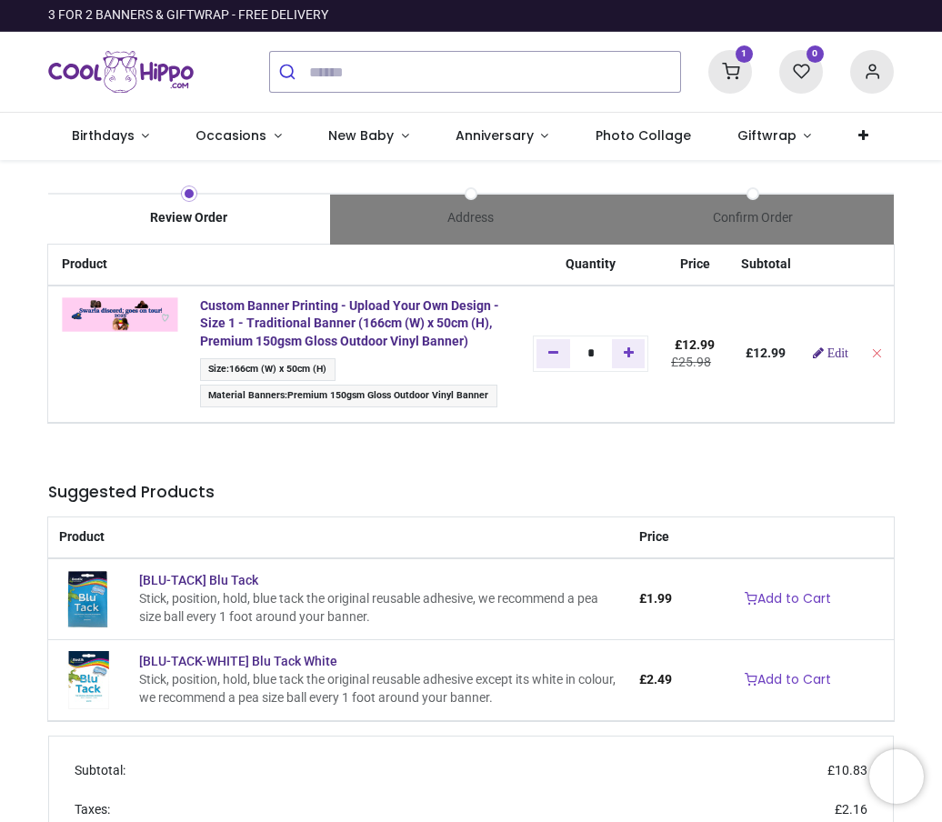
click at [90, 135] on span "Birthdays" at bounding box center [103, 135] width 63 height 18
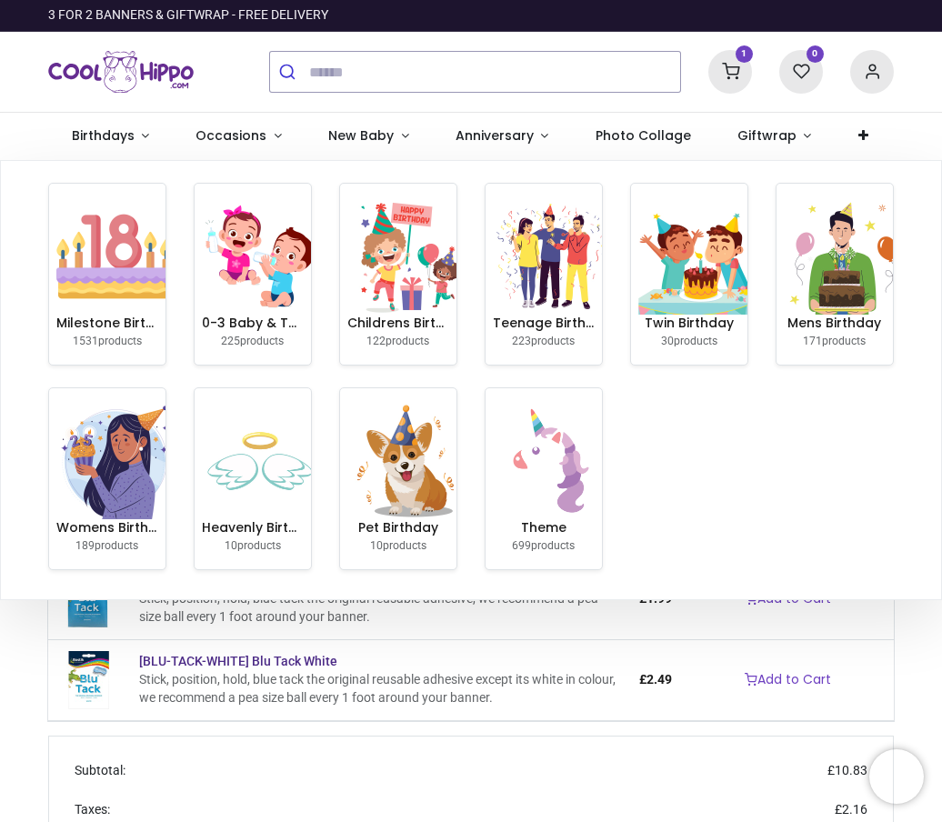
click at [198, 154] on link "Occasions" at bounding box center [239, 136] width 133 height 47
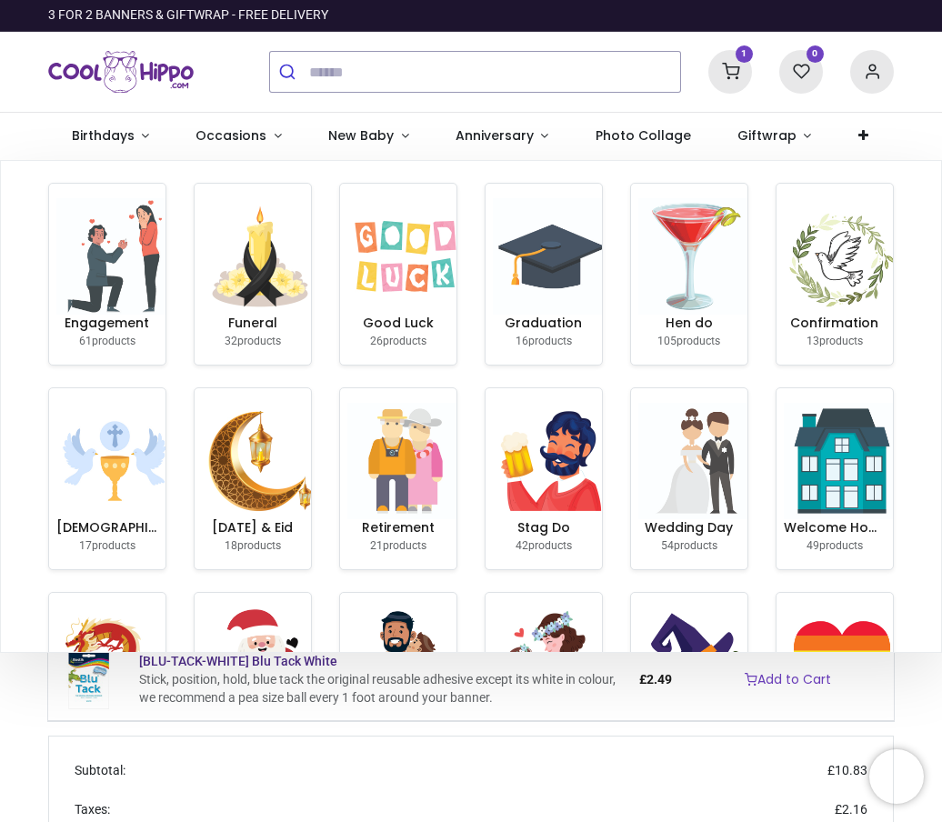
click at [610, 144] on span "Photo Collage" at bounding box center [642, 135] width 95 height 18
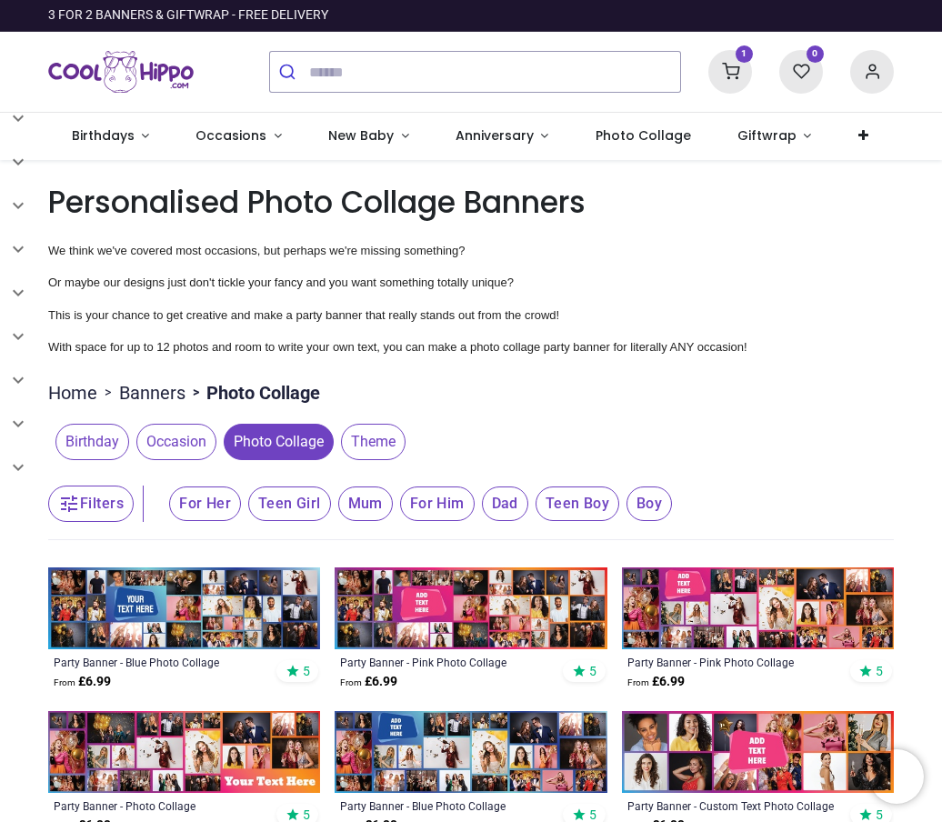
click at [735, 69] on icon at bounding box center [730, 72] width 44 height 44
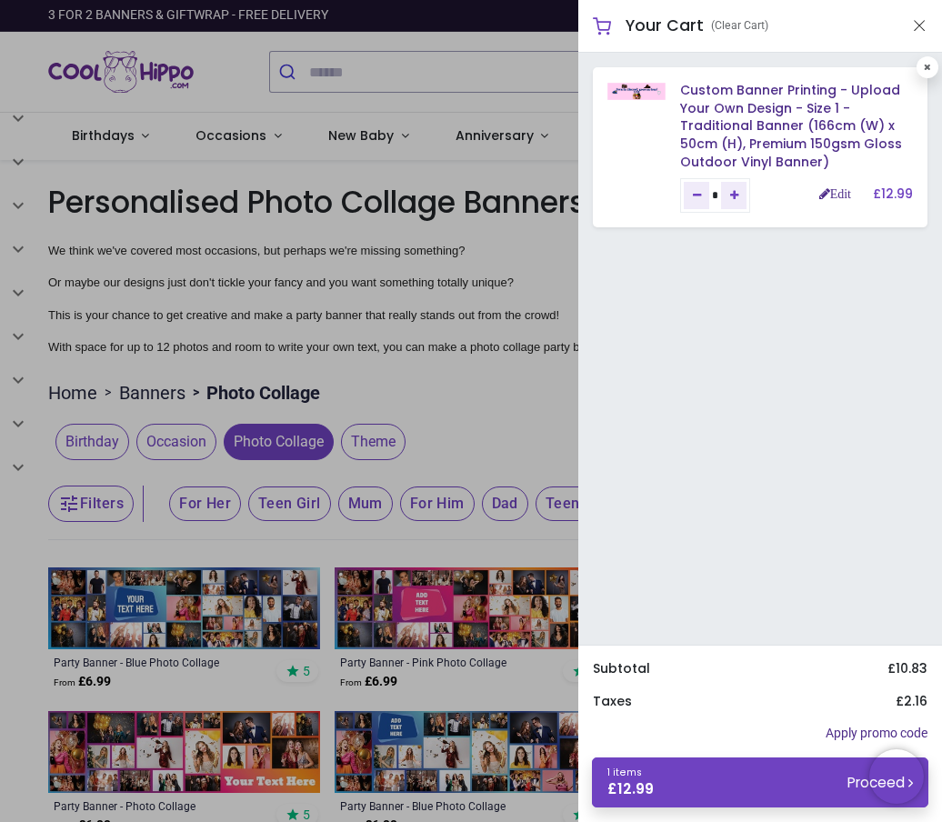
click at [825, 770] on link "1 items £ 12.99 Proceed" at bounding box center [760, 782] width 336 height 50
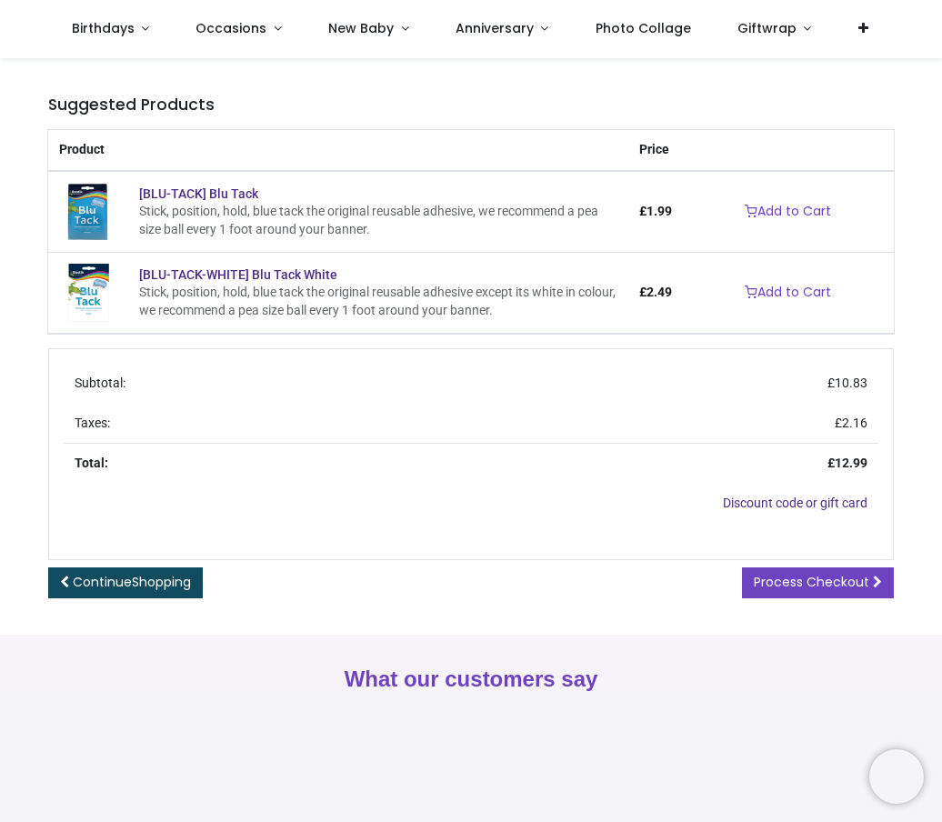
scroll to position [292, 0]
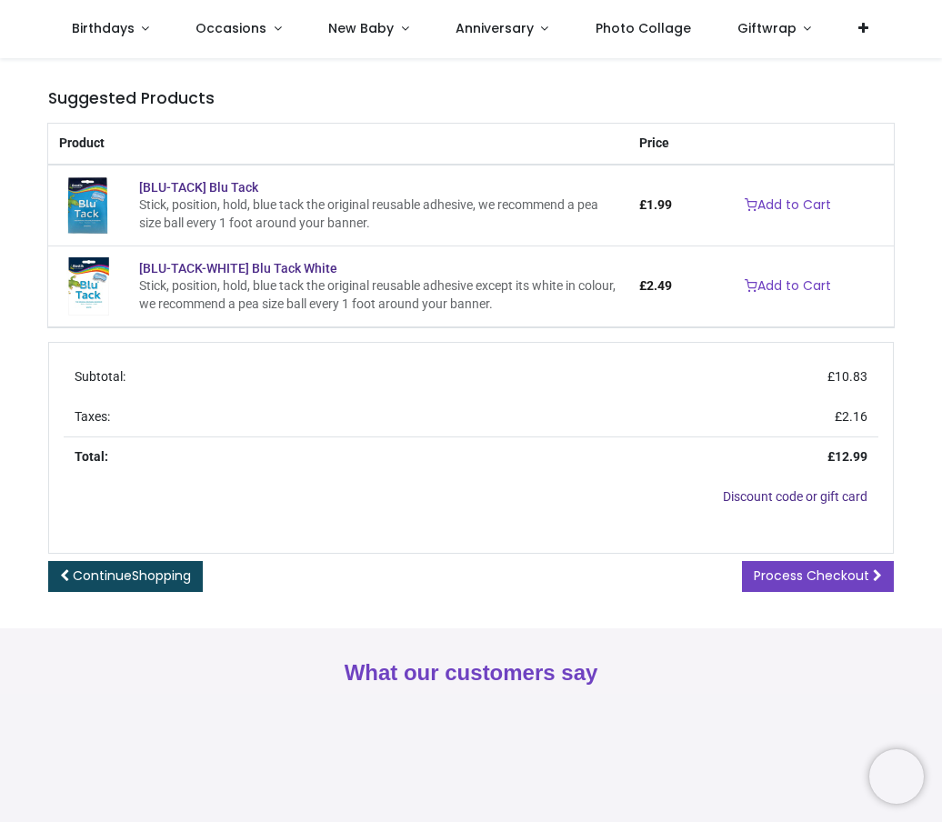
click at [850, 567] on span "Process Checkout" at bounding box center [810, 575] width 115 height 18
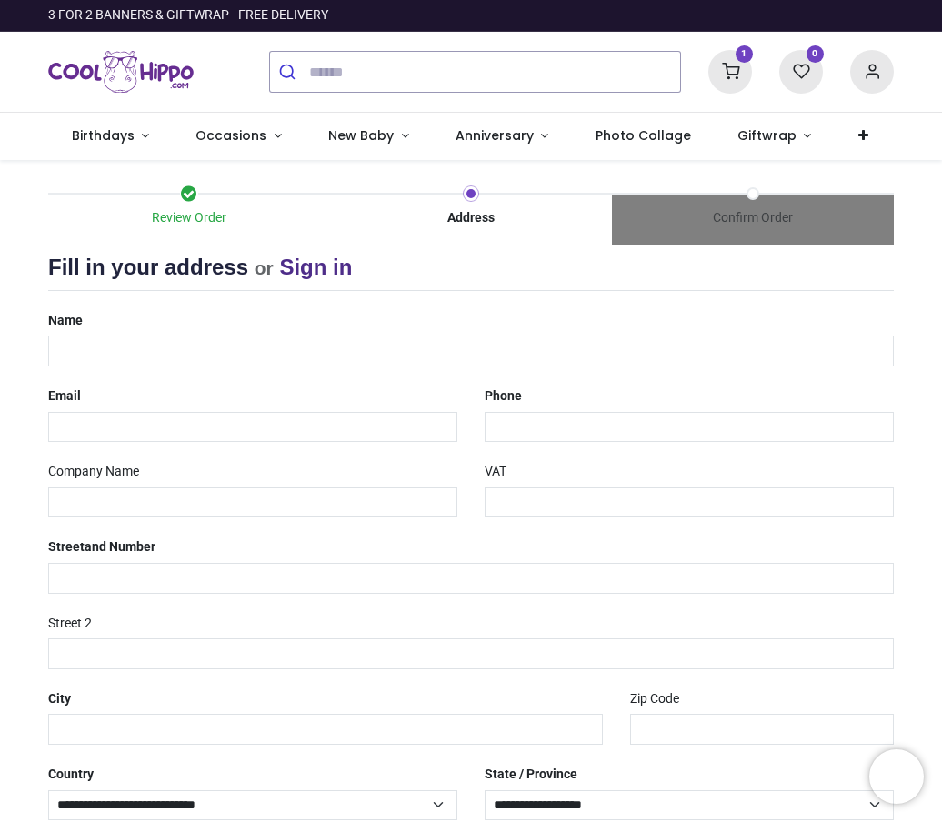
select select "***"
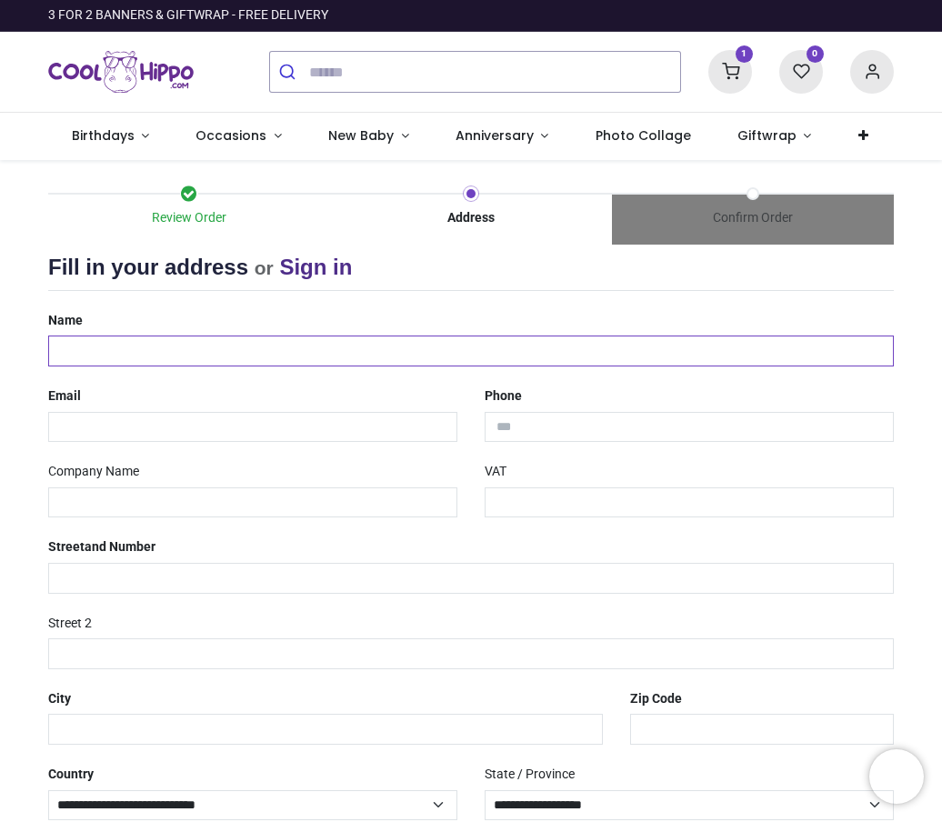
click at [96, 346] on input "text" at bounding box center [470, 350] width 845 height 31
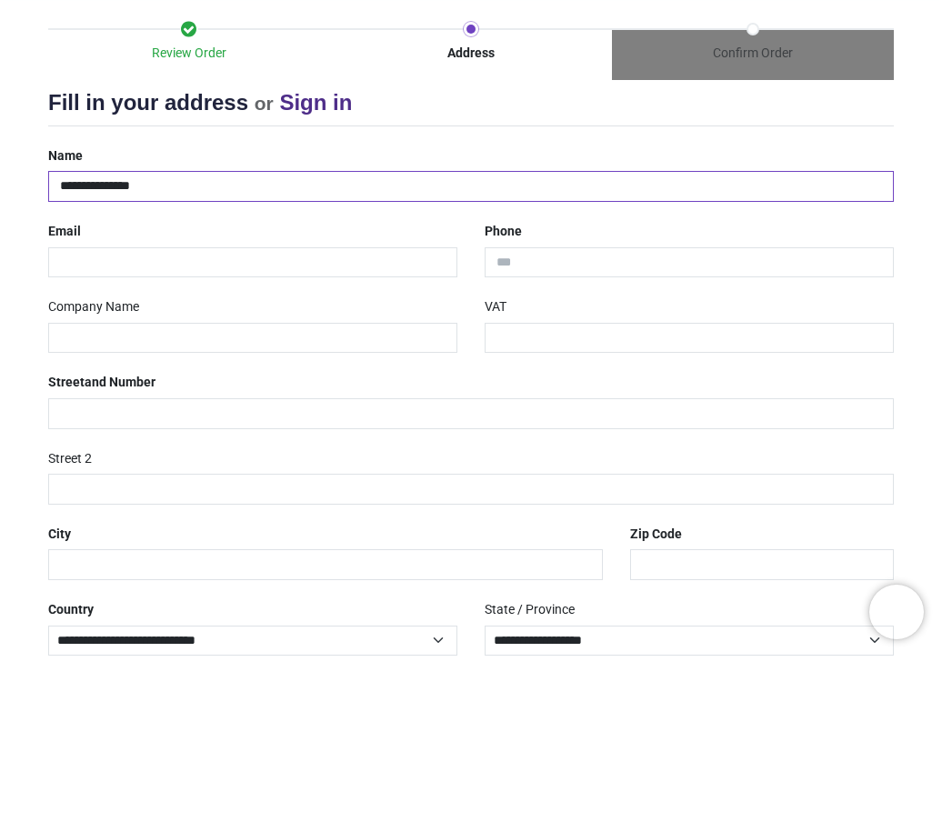
type input "**********"
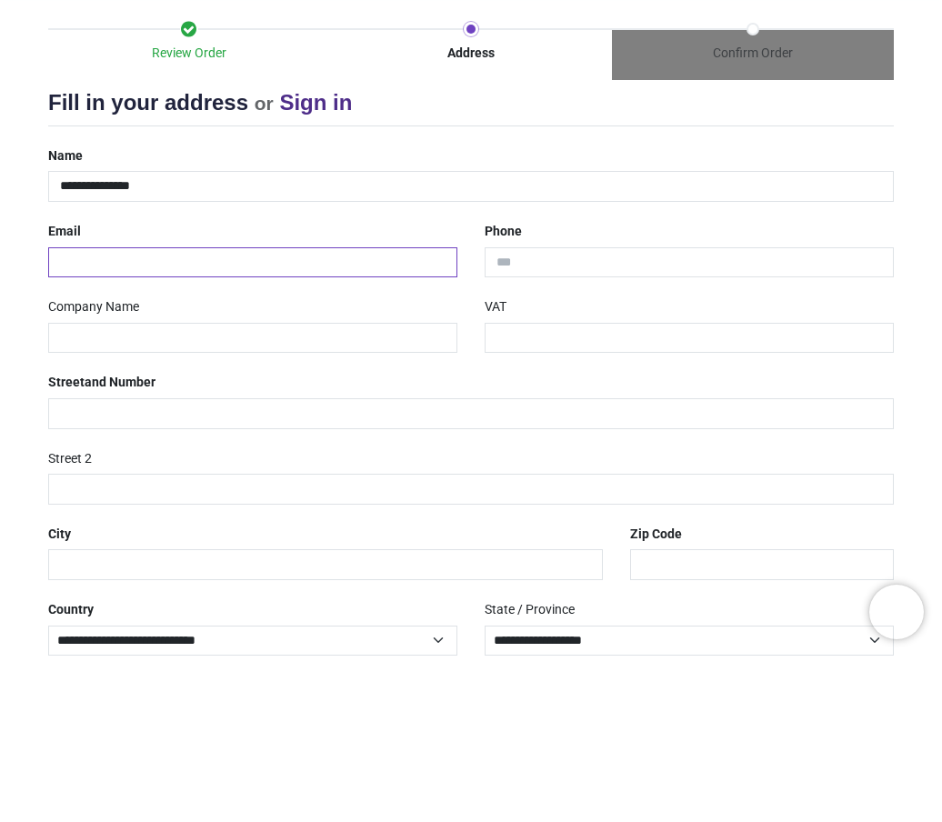
click at [77, 412] on input "email" at bounding box center [252, 427] width 409 height 31
type input "**********"
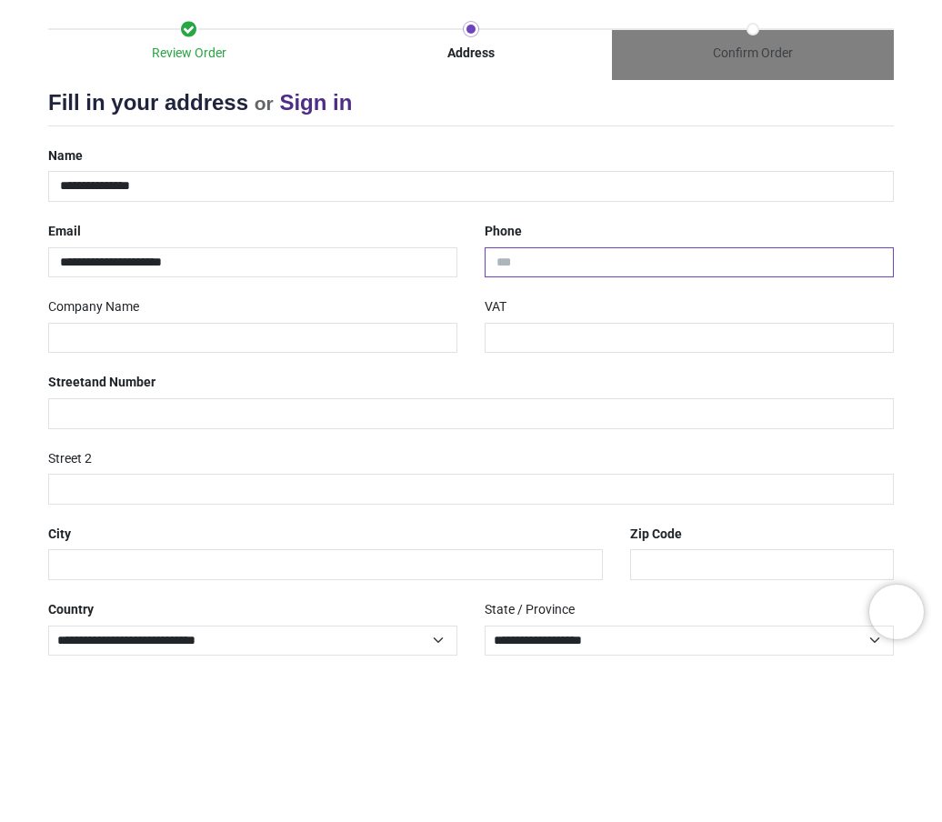
click at [685, 412] on input "tel" at bounding box center [688, 427] width 409 height 31
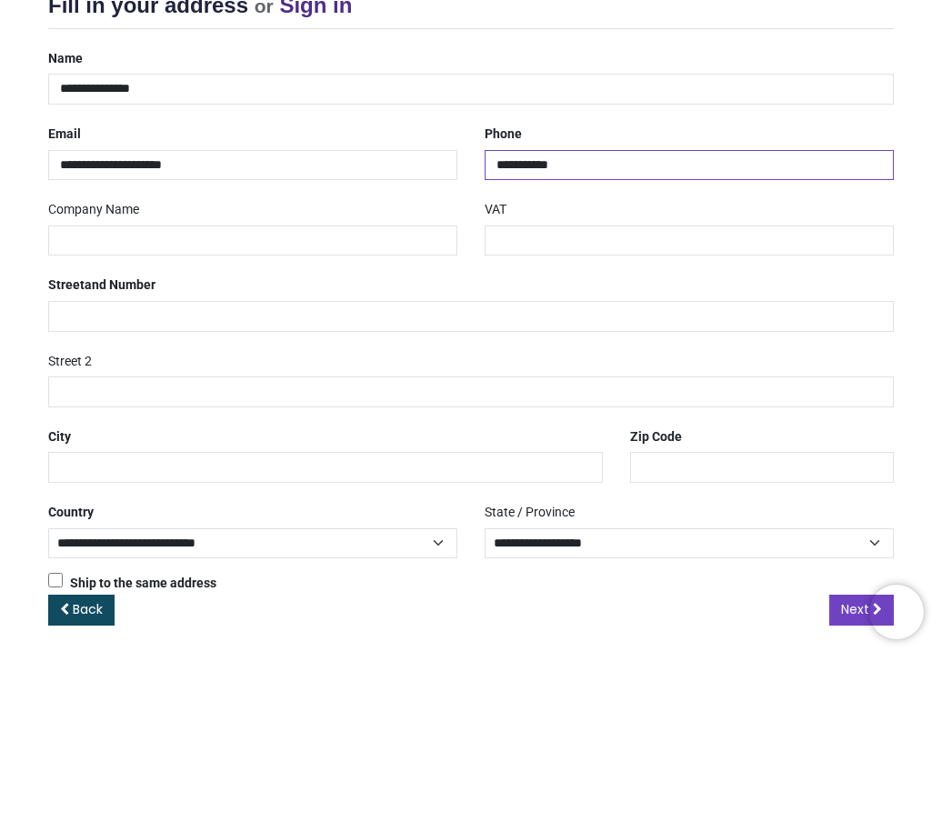
scroll to position [95, 0]
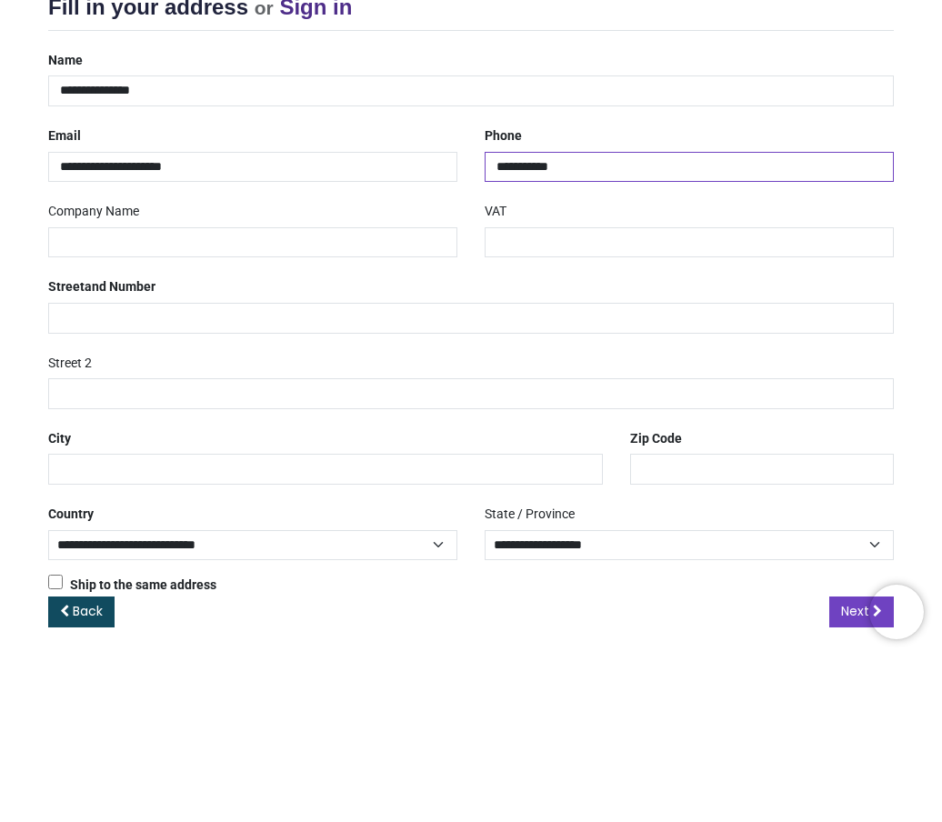
type input "**********"
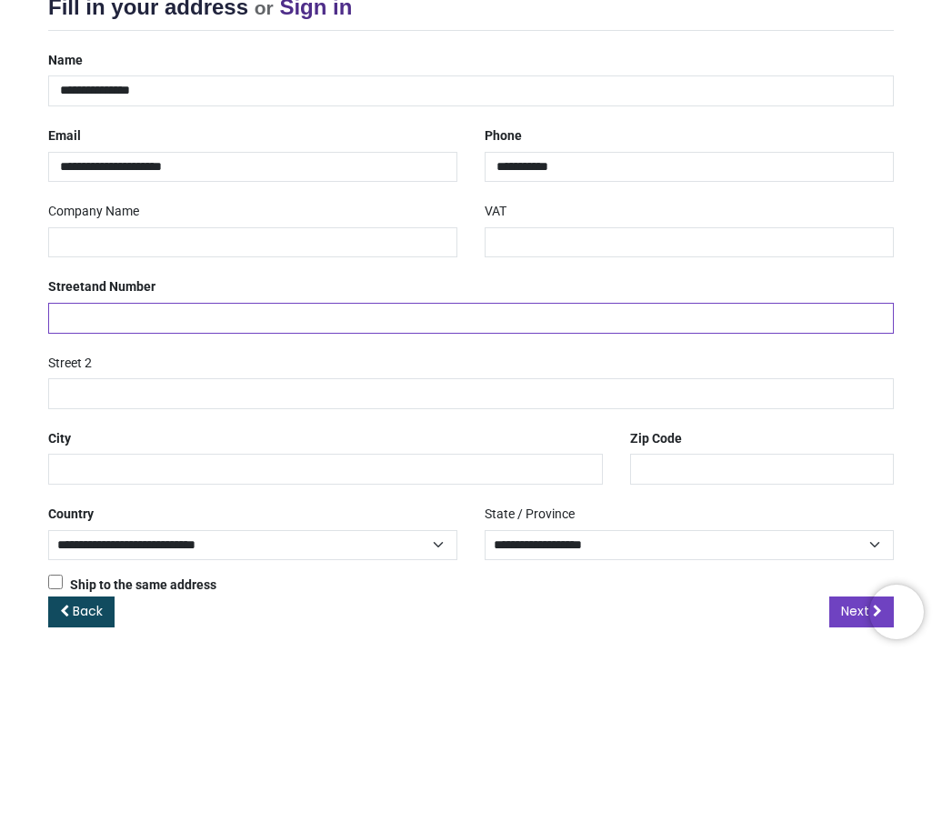
click at [68, 467] on input "text" at bounding box center [470, 482] width 845 height 31
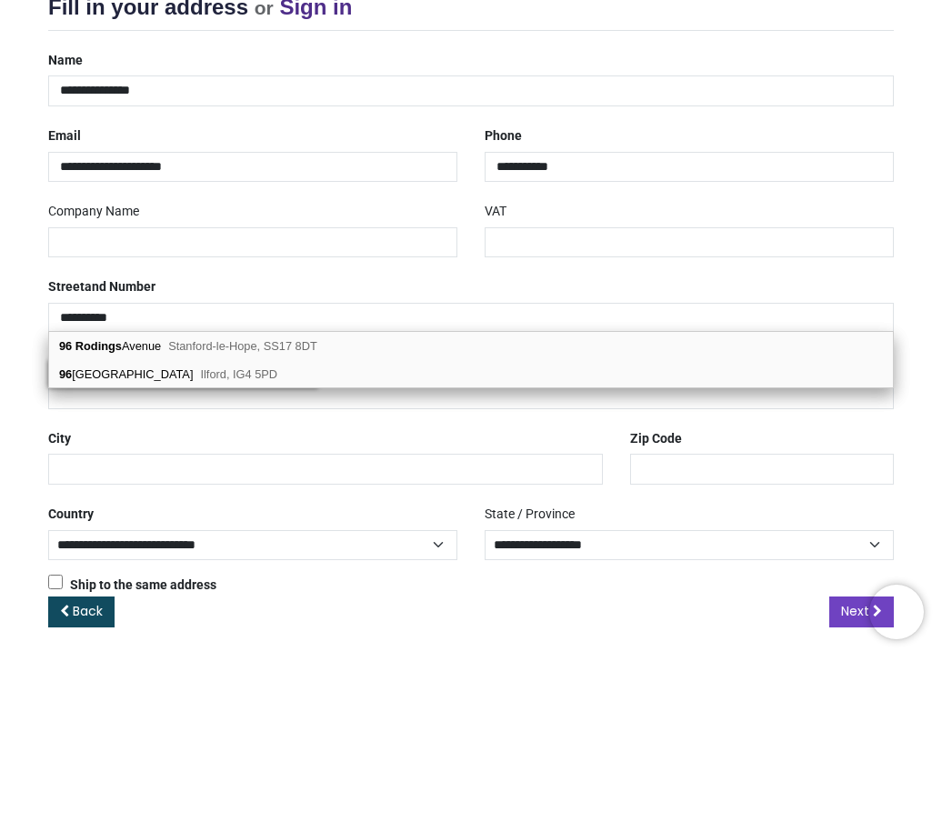
click at [468, 496] on div "96 Rodings Avenue Stanford-le-Hope, SS17 8DT" at bounding box center [470, 510] width 843 height 28
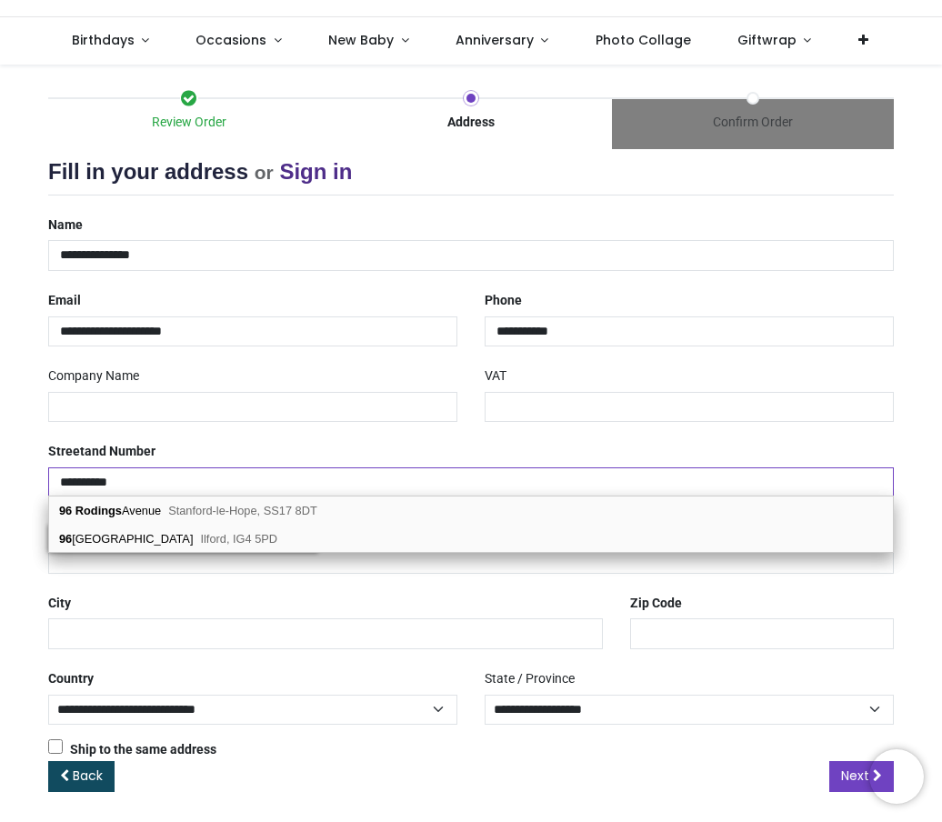
type input "**********"
type input "********"
select select "***"
type input "**********"
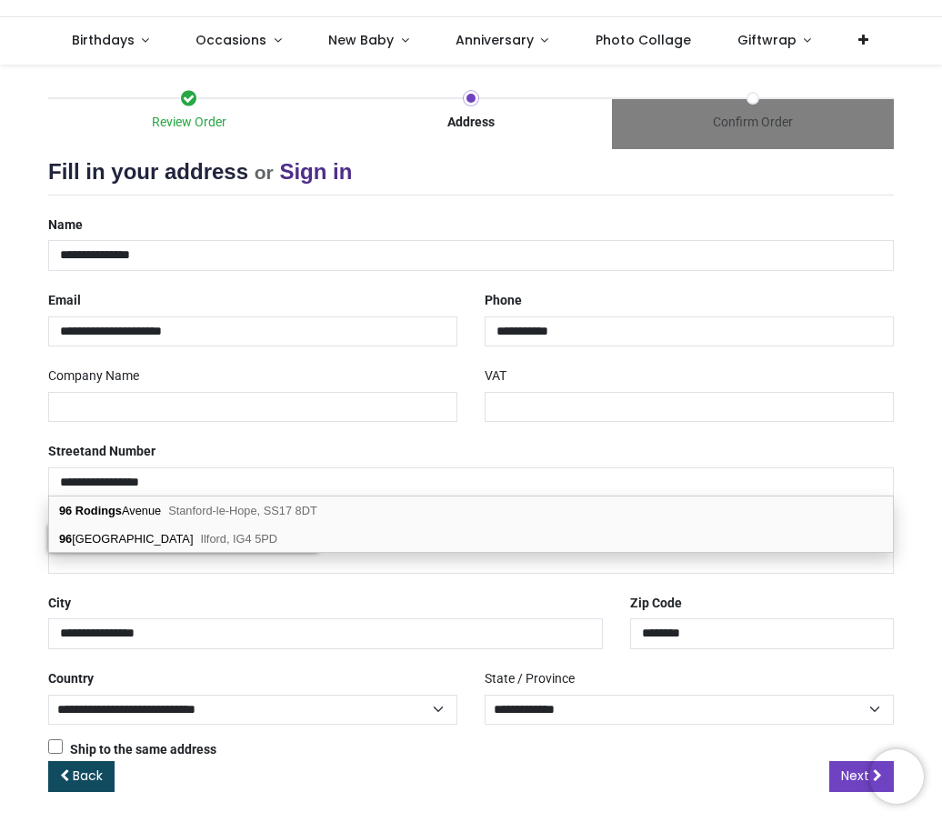
click at [473, 505] on div "96 Rodings Avenue Stanford-le-Hope, SS17 8DT" at bounding box center [470, 510] width 843 height 28
select select "***"
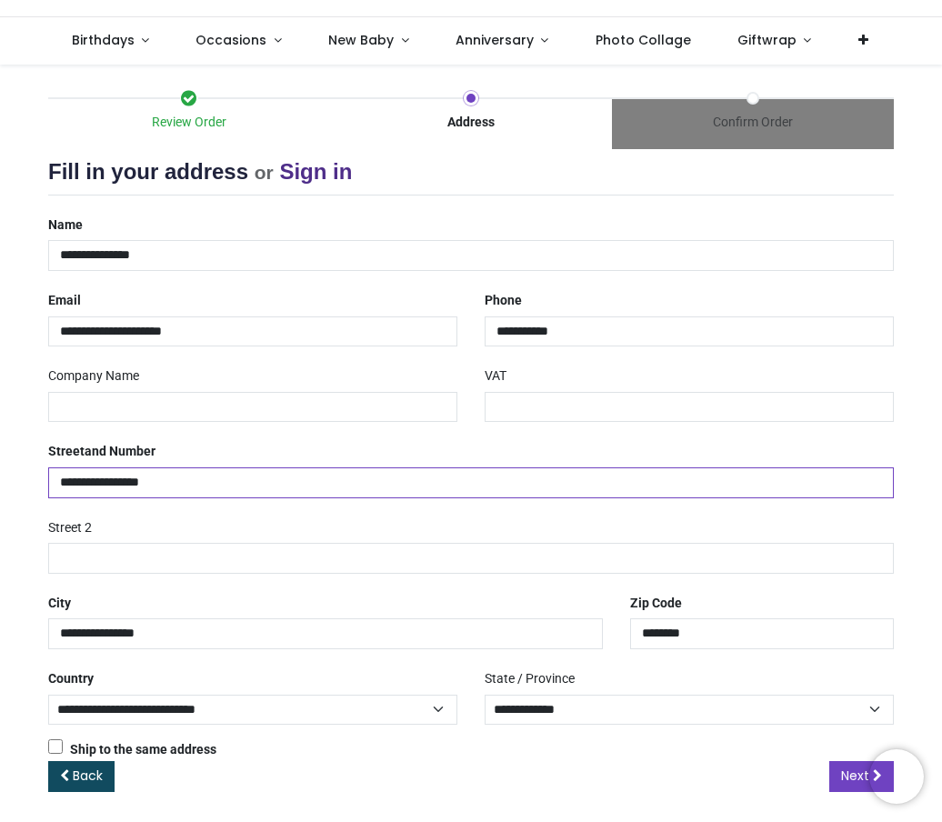
click at [848, 778] on span "Next" at bounding box center [855, 775] width 28 height 18
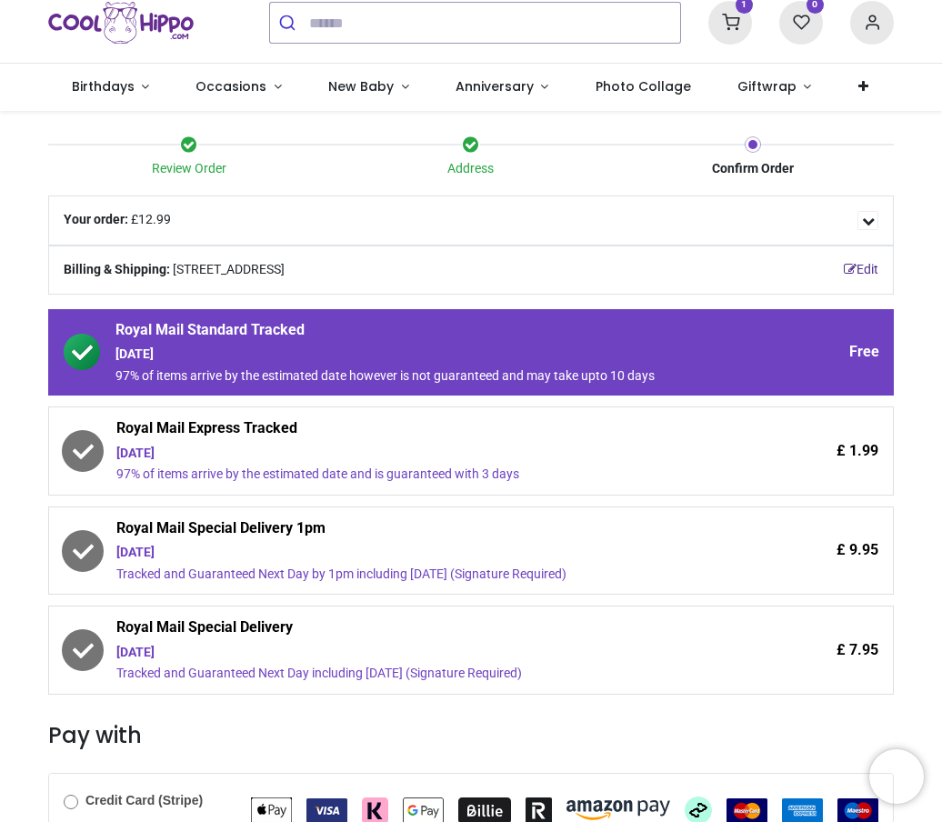
scroll to position [45, 0]
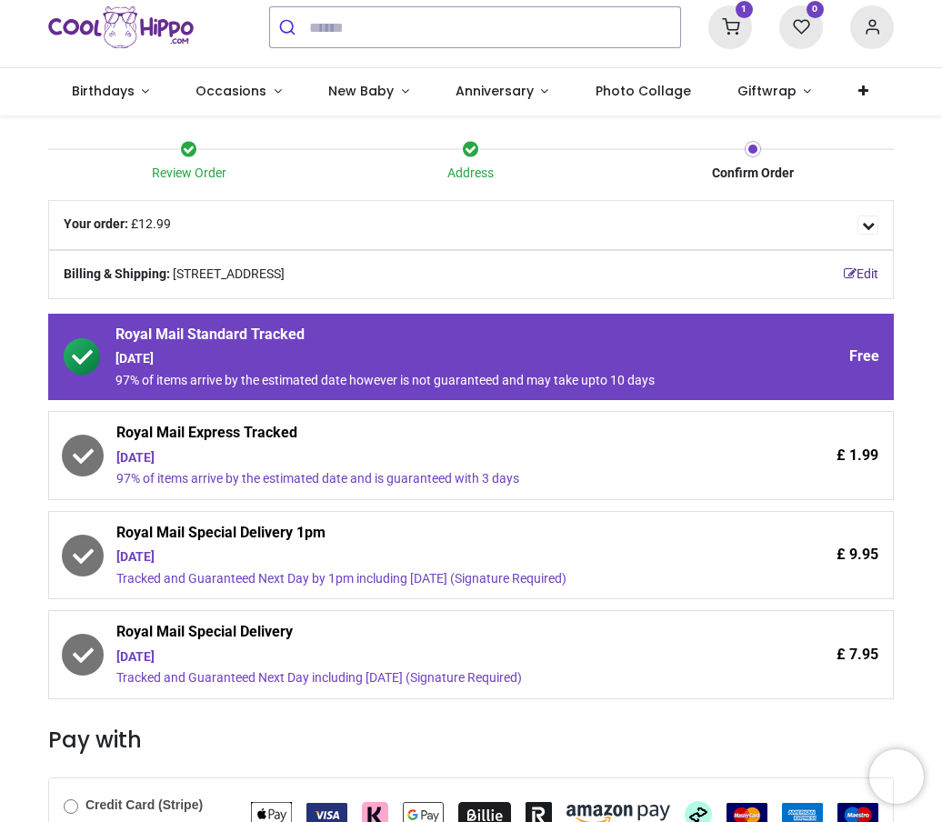
click at [798, 663] on div "£ 7.95" at bounding box center [801, 654] width 153 height 65
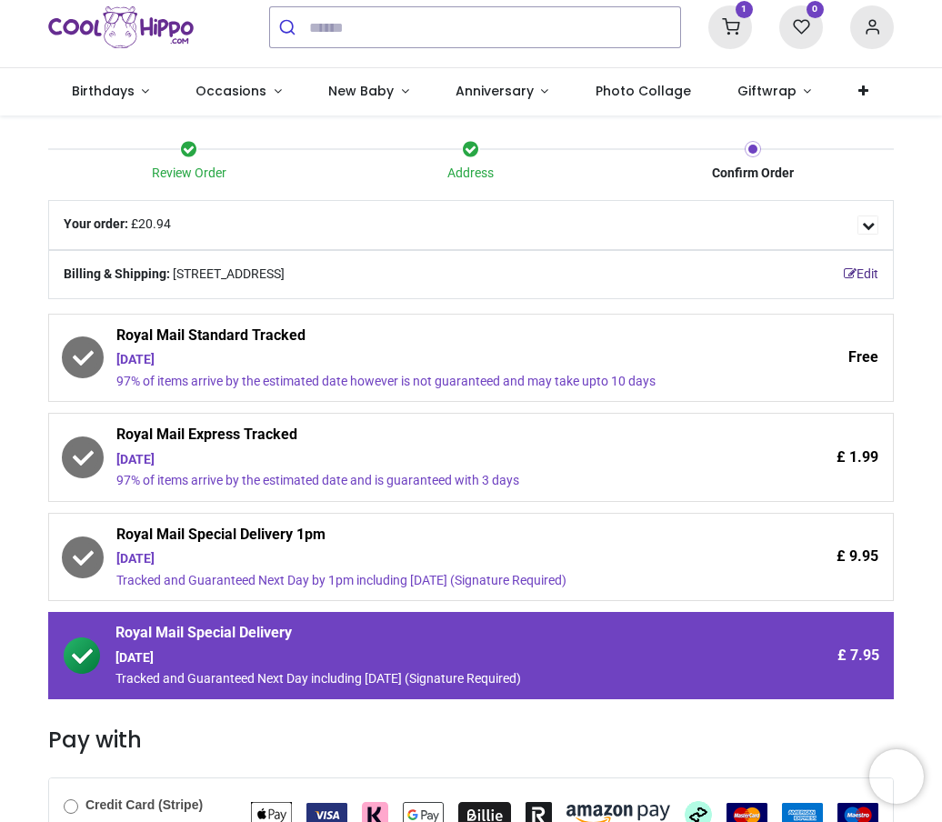
click at [873, 231] on span "Details" at bounding box center [867, 224] width 21 height 19
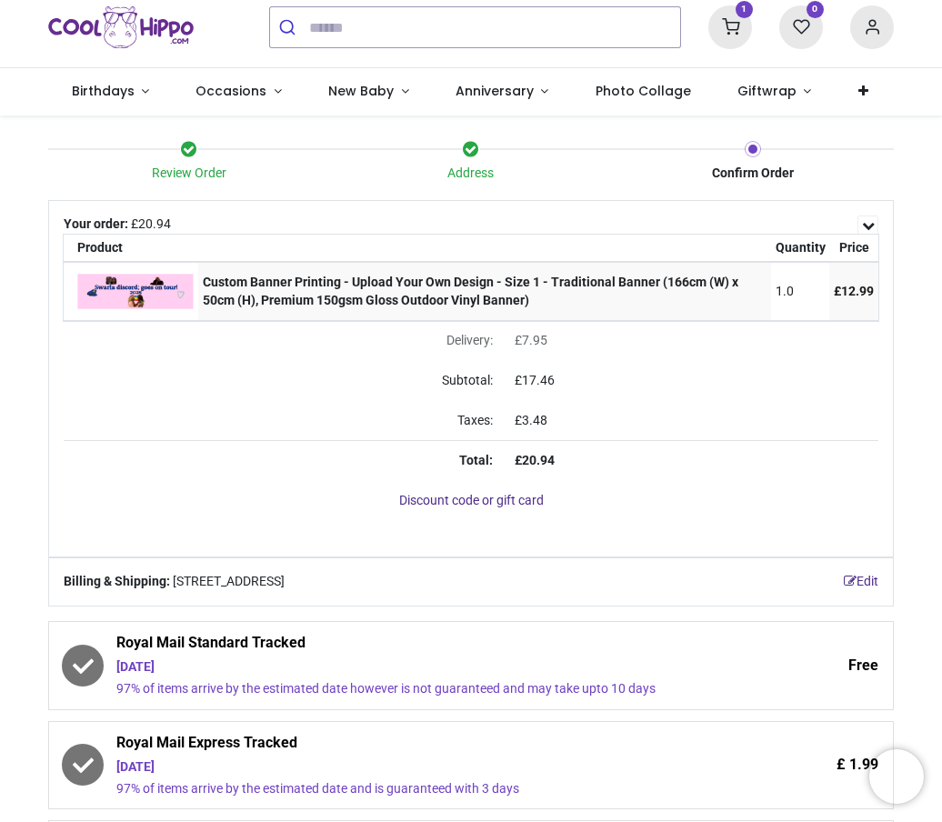
click at [871, 223] on span "Details" at bounding box center [867, 224] width 21 height 19
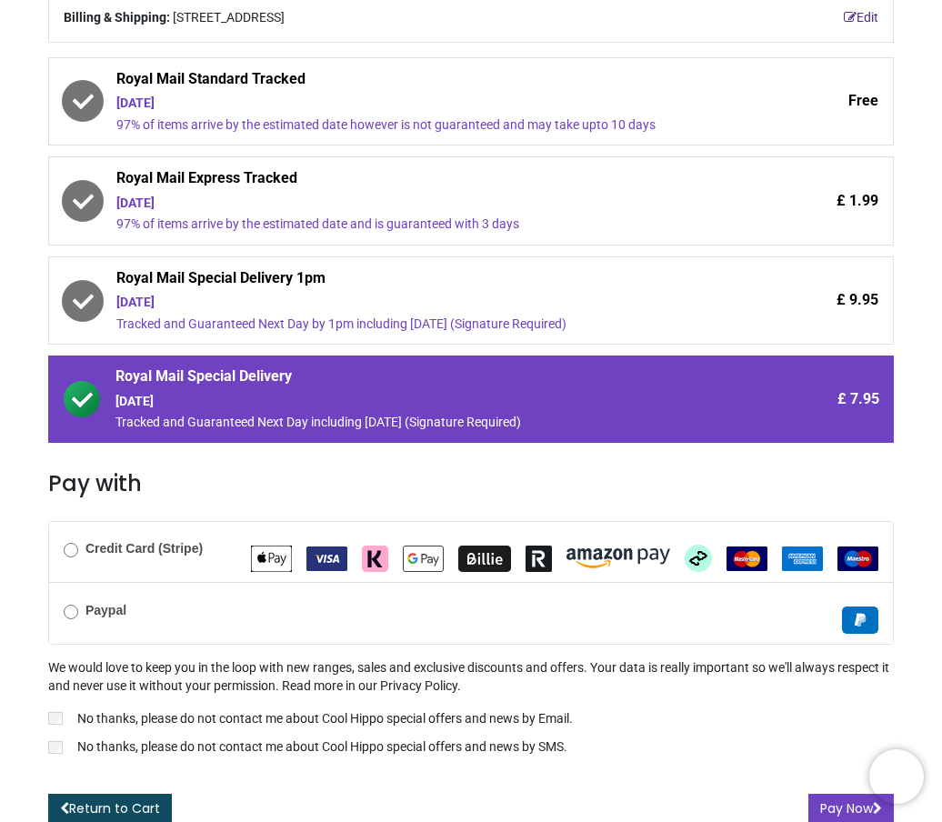
scroll to position [300, 0]
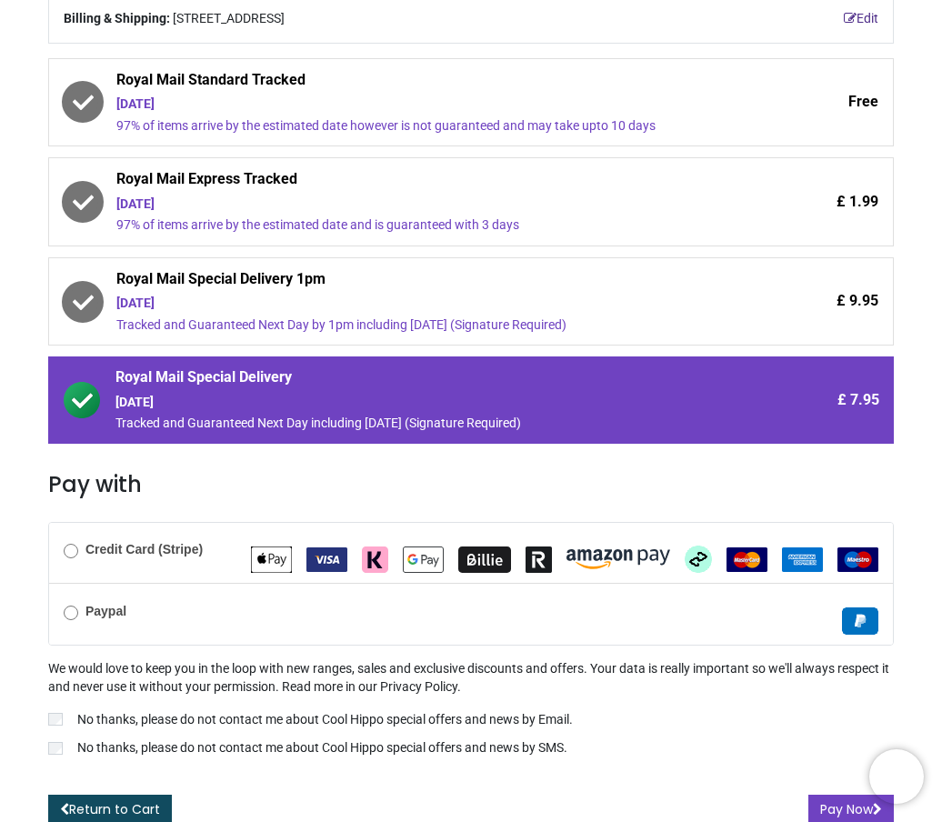
click at [841, 798] on button "Pay Now" at bounding box center [850, 809] width 85 height 31
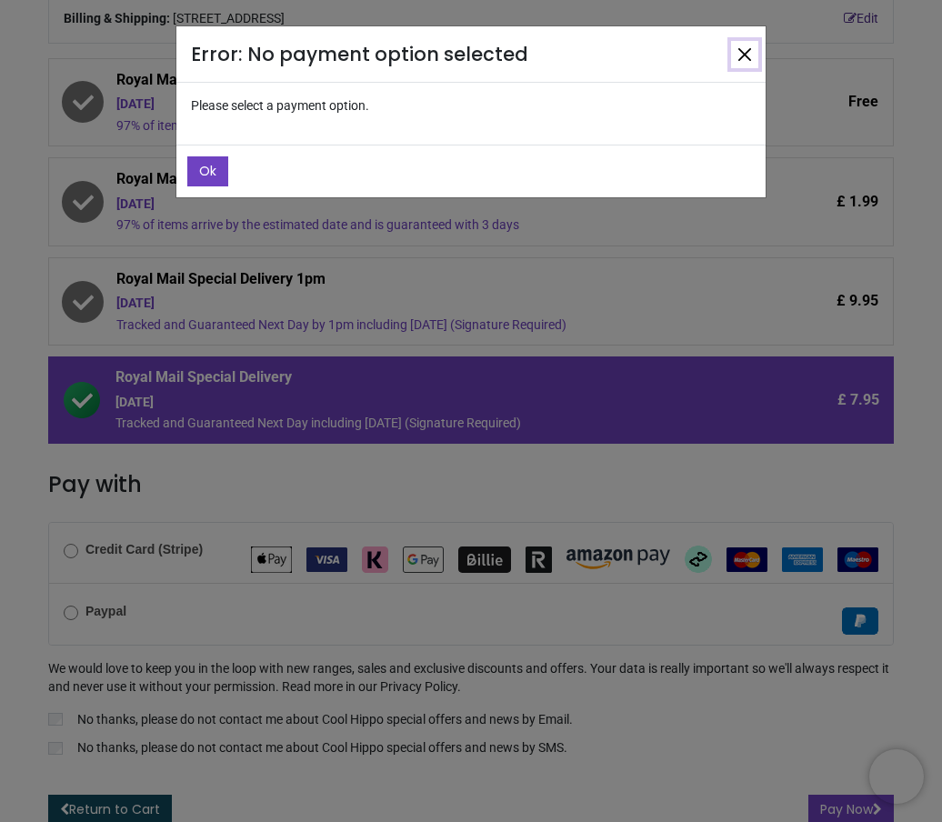
click at [740, 67] on button "Close" at bounding box center [744, 54] width 27 height 27
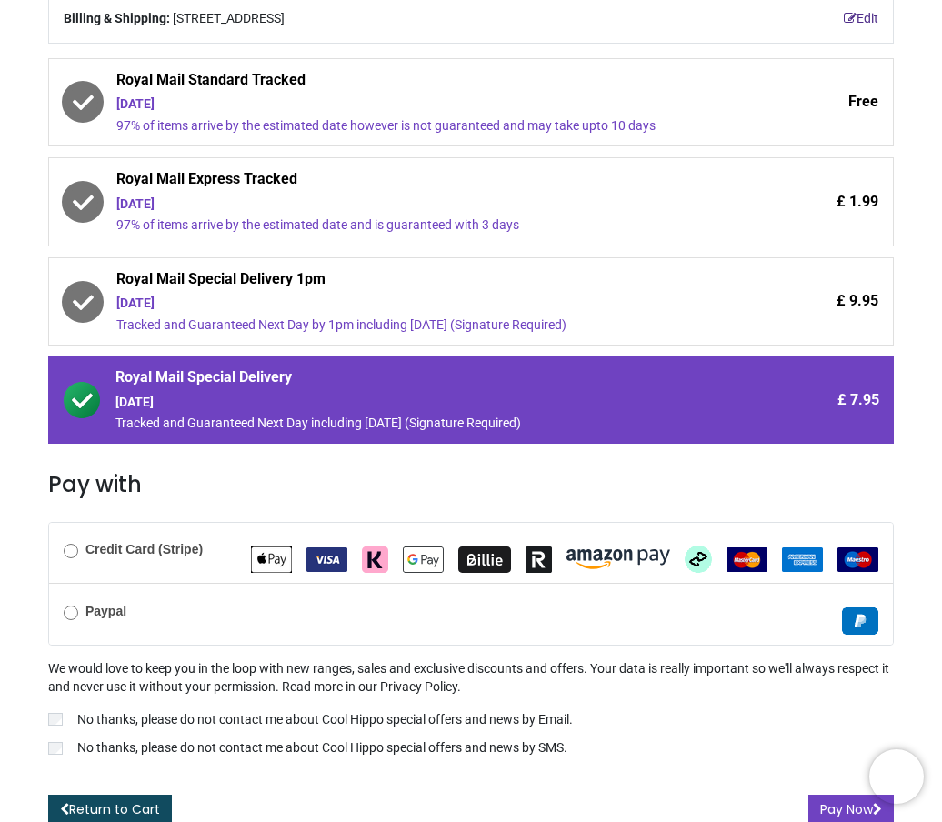
click at [188, 542] on b "Credit Card (Stripe)" at bounding box center [143, 549] width 117 height 15
click at [812, 807] on button "Pay Now" at bounding box center [850, 809] width 85 height 31
